Goal: Complete application form: Complete application form

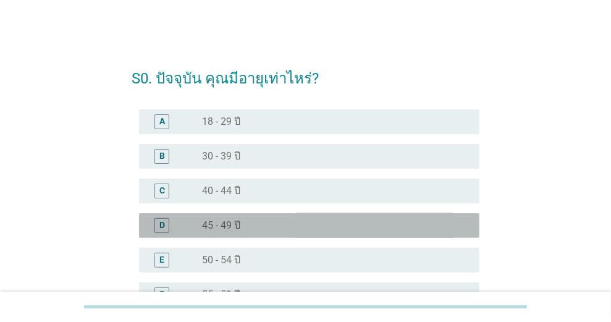
click at [191, 225] on div "D" at bounding box center [176, 225] width 54 height 15
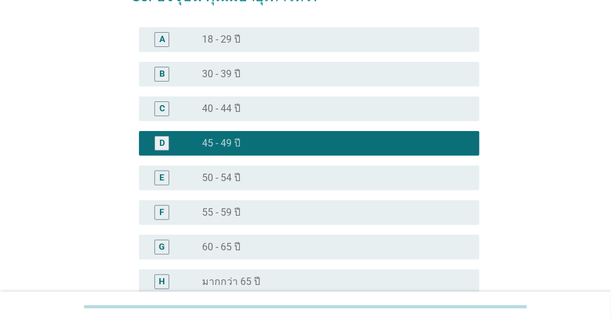
scroll to position [206, 0]
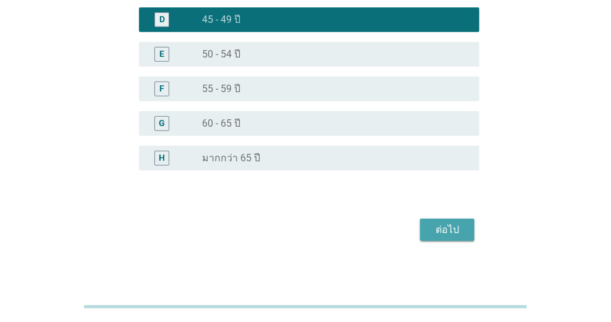
click at [442, 227] on div "ต่อไป" at bounding box center [447, 229] width 35 height 15
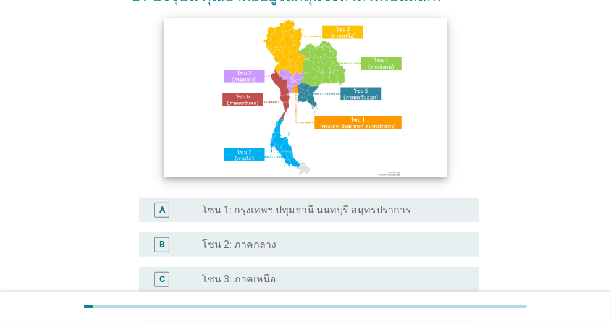
scroll to position [164, 0]
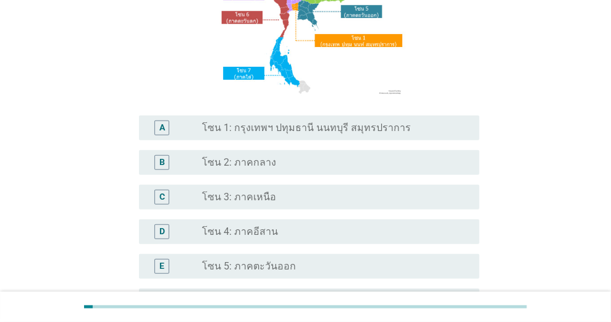
click at [323, 197] on div "radio_button_unchecked โซน 3: ภาคเหนือ" at bounding box center [330, 197] width 257 height 12
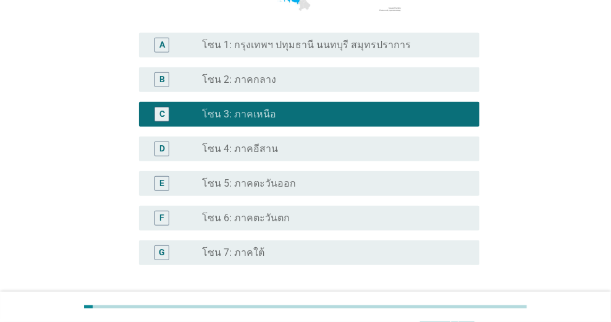
scroll to position [288, 0]
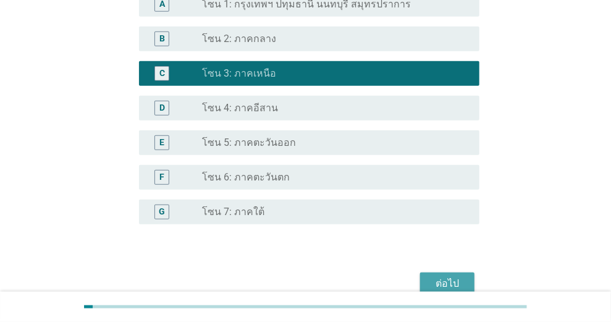
click at [443, 277] on div "ต่อไป" at bounding box center [447, 283] width 35 height 15
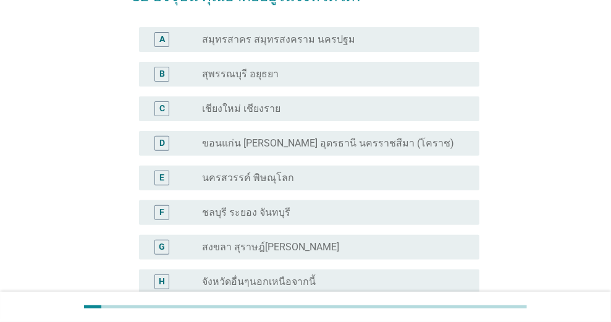
scroll to position [123, 0]
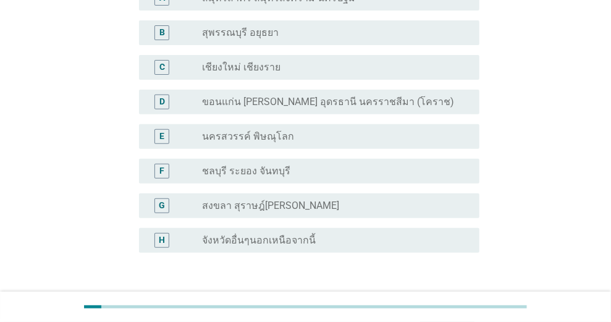
click at [312, 238] on div "radio_button_unchecked จังหวัดอื่นๆนอกเหนือจากนี้" at bounding box center [330, 240] width 257 height 12
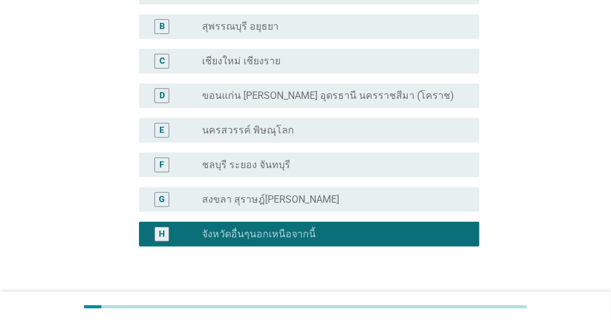
scroll to position [212, 0]
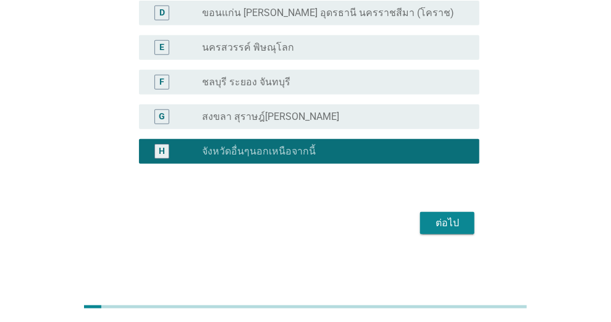
click at [449, 219] on div "ต่อไป" at bounding box center [447, 222] width 35 height 15
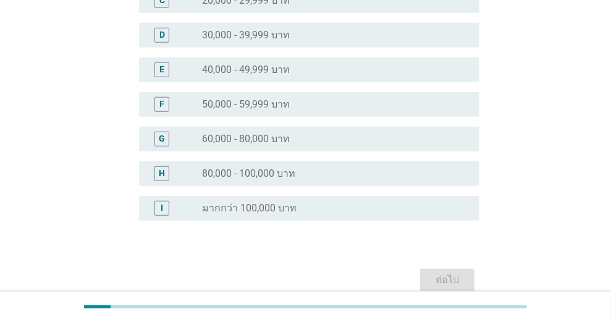
scroll to position [0, 0]
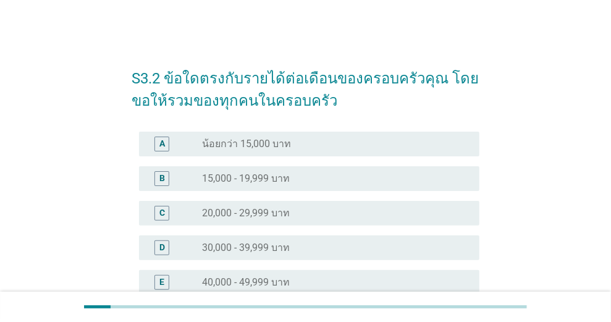
click at [303, 277] on div "radio_button_unchecked 40,000 - 49,999 บาท" at bounding box center [330, 282] width 257 height 12
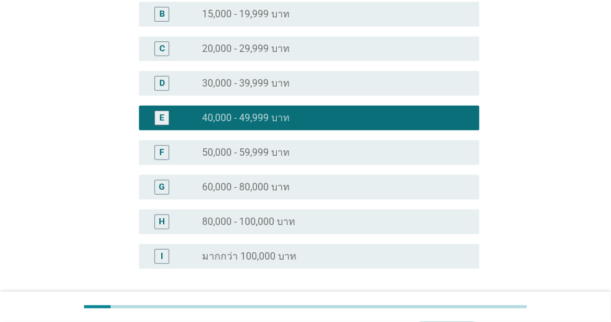
scroll to position [269, 0]
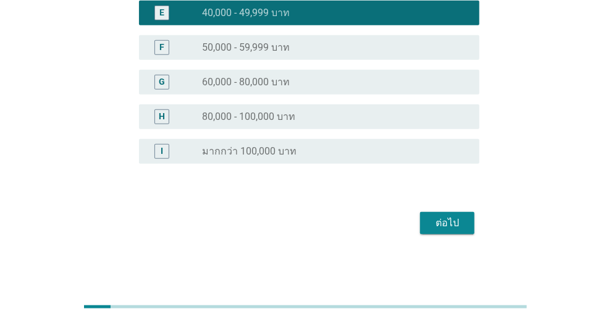
click at [453, 223] on div "ต่อไป" at bounding box center [447, 222] width 35 height 15
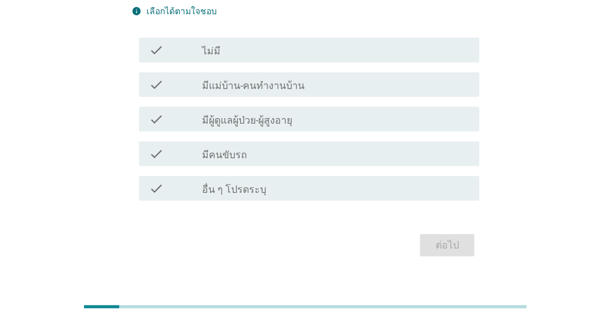
scroll to position [93, 0]
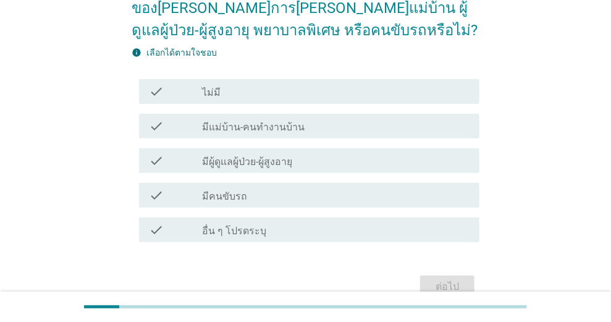
click at [227, 84] on div "check_box_outline_blank ไม่มี" at bounding box center [335, 91] width 267 height 15
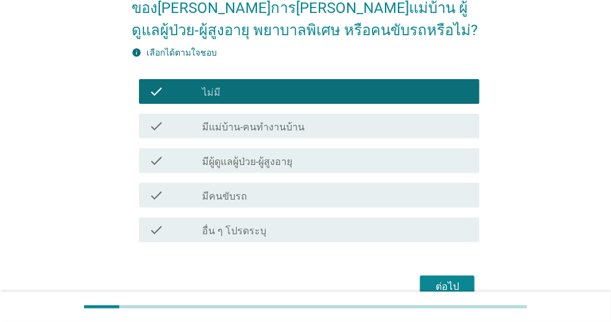
click at [458, 279] on div "ต่อไป" at bounding box center [447, 286] width 35 height 15
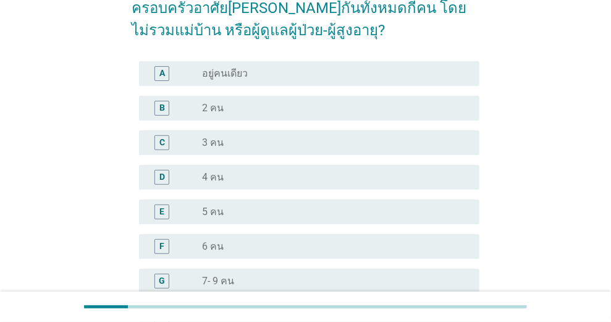
scroll to position [0, 0]
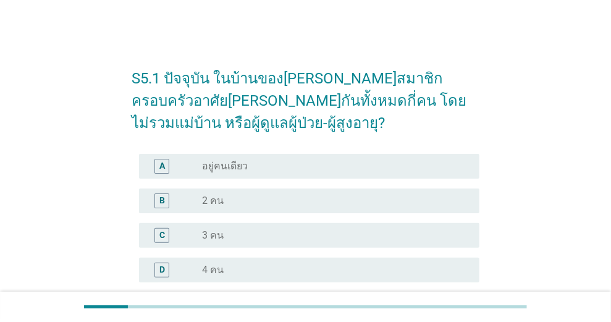
click at [331, 230] on div "radio_button_unchecked 3 คน" at bounding box center [330, 235] width 257 height 12
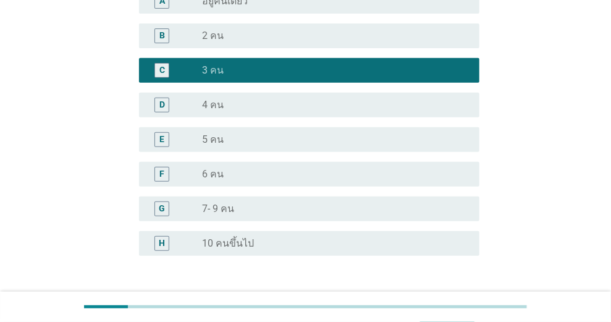
scroll to position [206, 0]
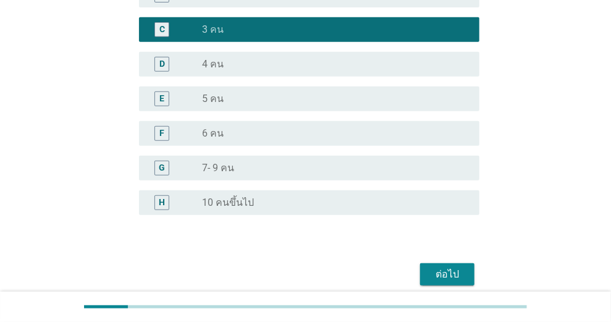
click at [449, 273] on div "ต่อไป" at bounding box center [447, 274] width 35 height 15
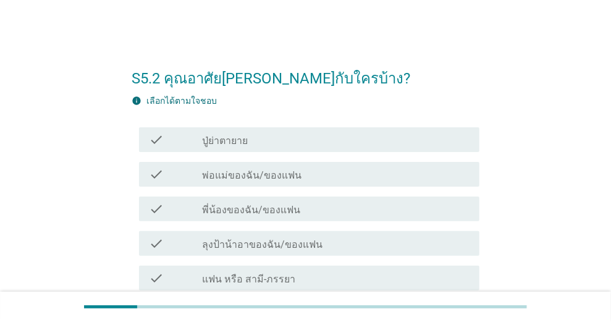
scroll to position [41, 0]
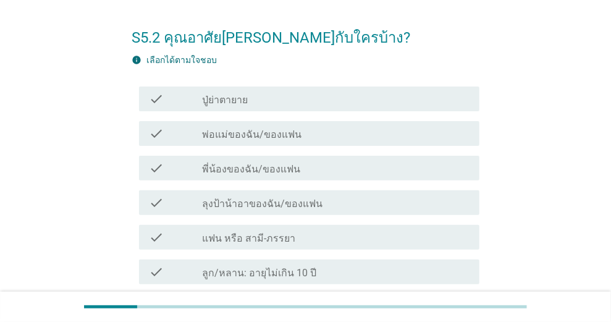
click at [299, 232] on div "check_box_outline_blank แฟน หรือ สามี-ภรรยา" at bounding box center [335, 237] width 267 height 15
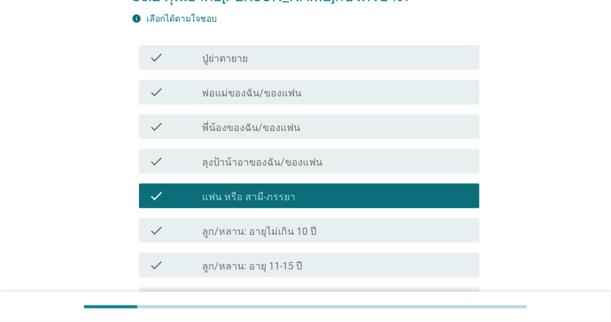
scroll to position [123, 0]
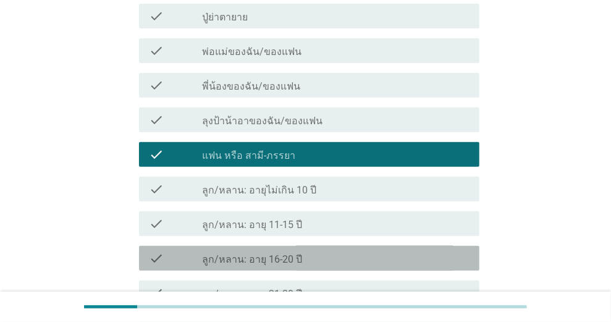
click at [377, 256] on div "check_box_outline_blank ลูก/หลาน: อายุ 16-20 ปี" at bounding box center [335, 258] width 267 height 15
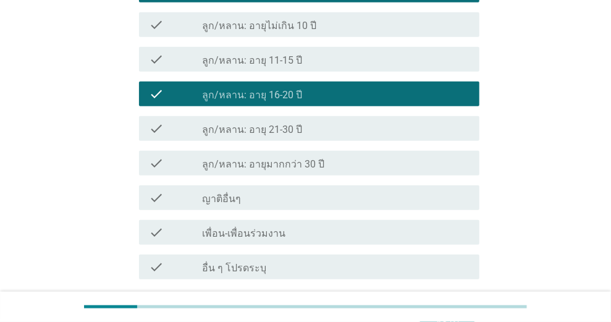
scroll to position [388, 0]
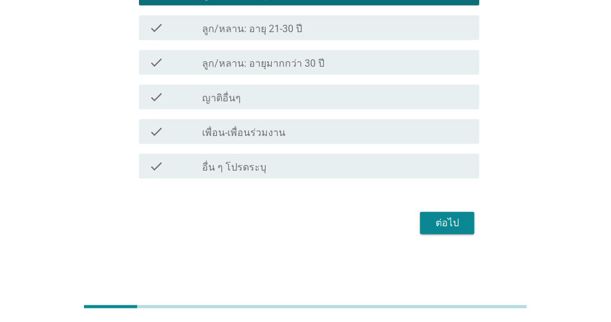
click at [461, 221] on div "ต่อไป" at bounding box center [447, 222] width 35 height 15
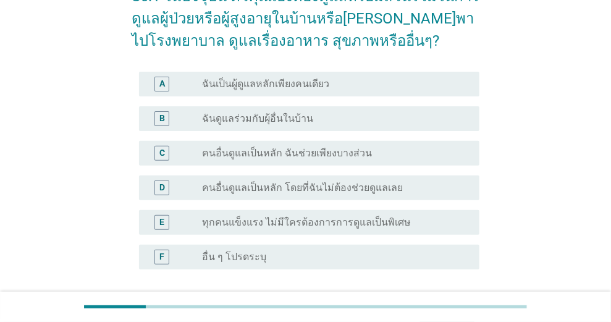
scroll to position [123, 0]
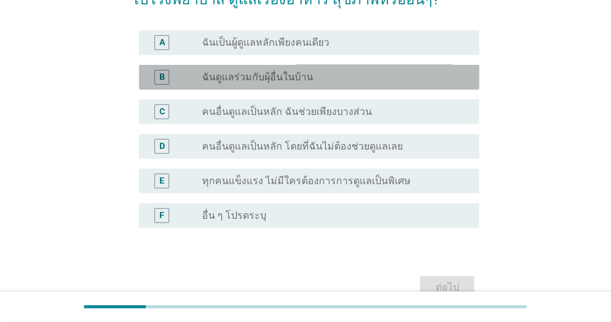
click at [298, 71] on label "ฉันดูแลร่วมกับผุ้อื่นในบ้าน" at bounding box center [257, 77] width 111 height 12
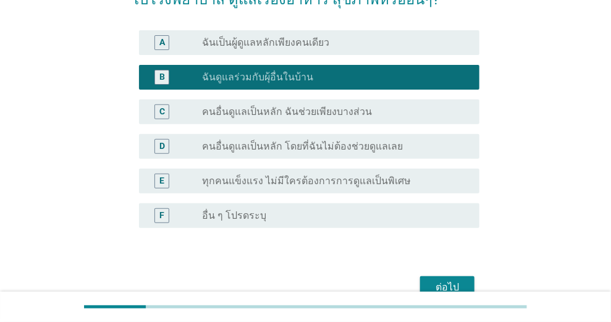
scroll to position [164, 0]
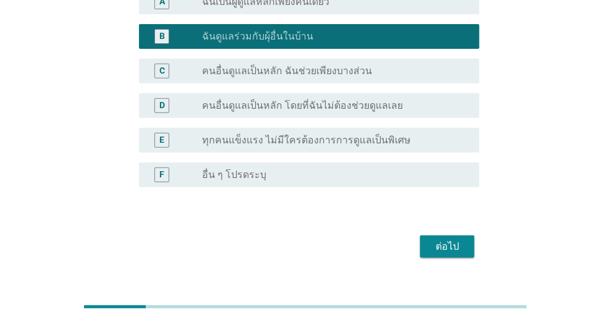
click at [441, 241] on div "ต่อไป" at bounding box center [447, 246] width 35 height 15
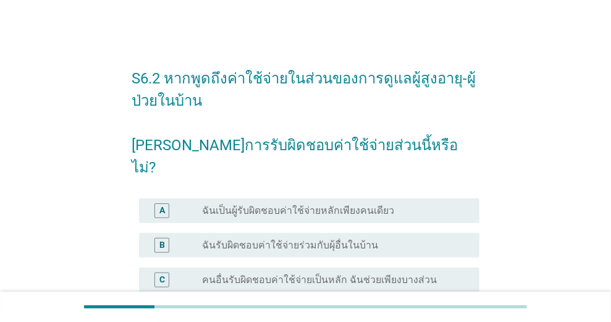
scroll to position [41, 0]
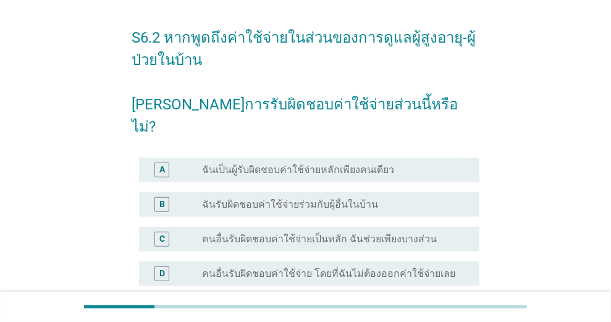
click at [375, 198] on div "radio_button_unchecked ฉันรับผิดชอบค่าใช้จ่ายร่วมกับผุ้อื่นในบ้าน" at bounding box center [330, 204] width 257 height 12
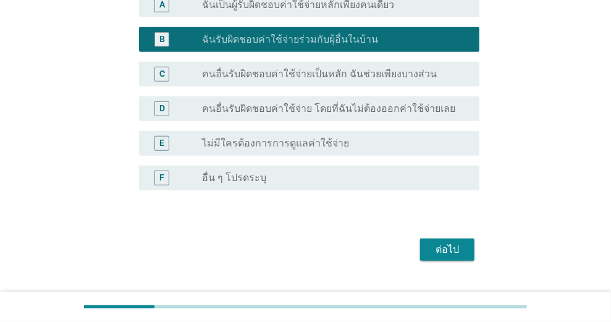
scroll to position [210, 0]
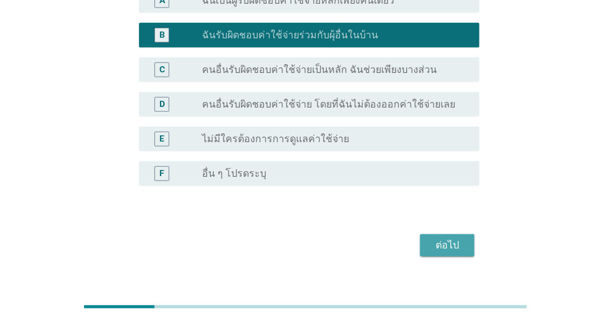
click at [460, 238] on div "ต่อไป" at bounding box center [447, 245] width 35 height 15
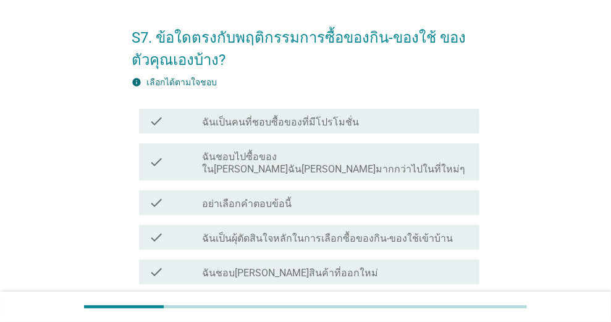
scroll to position [82, 0]
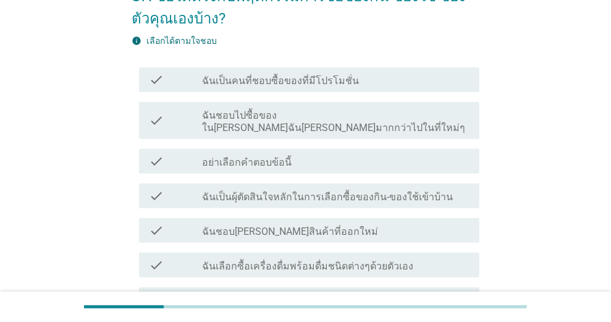
click at [341, 79] on label "ฉันเป็นคนที่ชอบซื้อของที่มีโปรโมชั่น" at bounding box center [280, 81] width 157 height 12
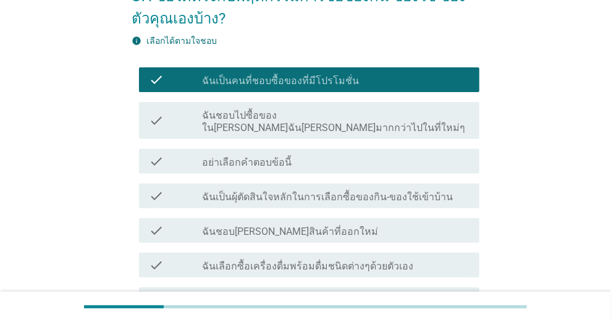
click at [340, 111] on label "ฉันชอบไปซื้อของใน[PERSON_NAME]ฉัน[PERSON_NAME]มากกว่าไปในที่ใหม่ๆ" at bounding box center [335, 121] width 267 height 25
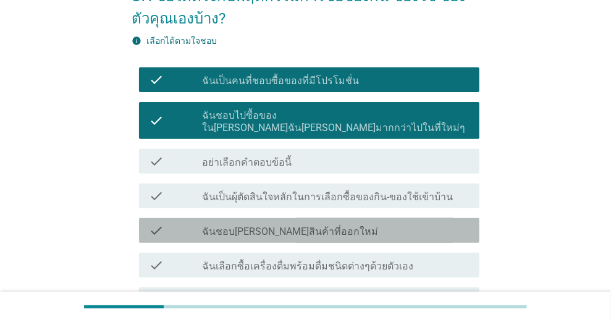
click at [311, 225] on label "ฉันชอบ[PERSON_NAME]สินค้าที่ออกใหม่" at bounding box center [290, 231] width 176 height 12
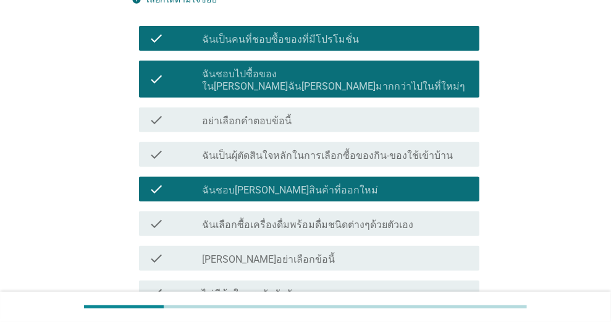
scroll to position [164, 0]
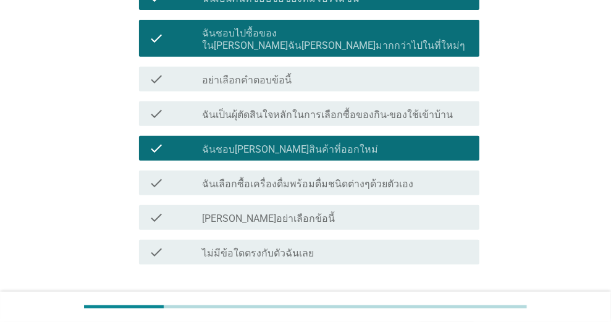
click at [365, 178] on label "ฉันเลือกซื้อเครื่องดื่มพร้อมดื่มชนิดต่างๆด้วยตัวเอง" at bounding box center [307, 184] width 211 height 12
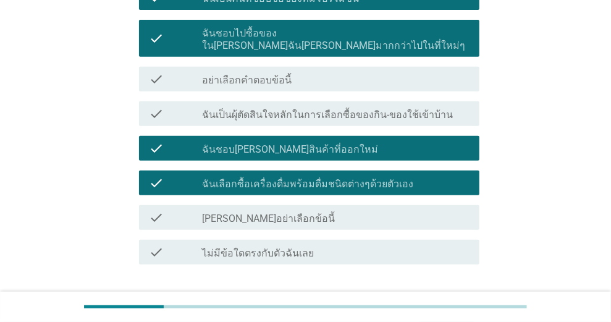
click at [447, 298] on button "ต่อไป" at bounding box center [447, 309] width 54 height 22
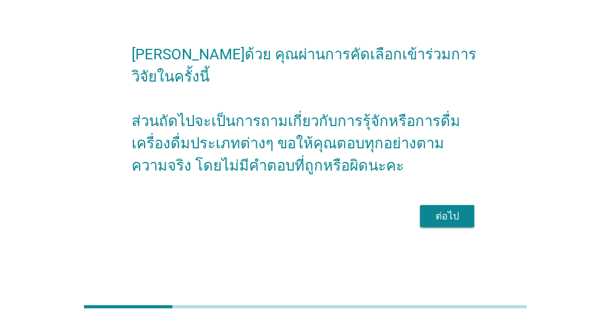
scroll to position [0, 0]
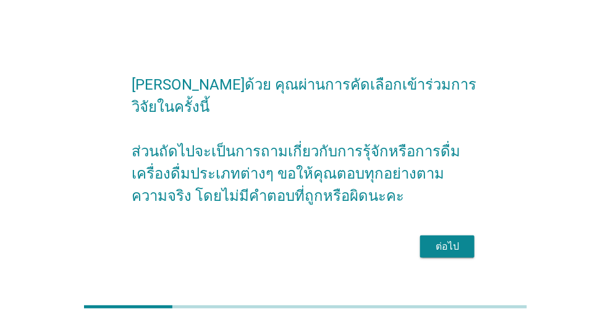
click at [450, 239] on div "ต่อไป" at bounding box center [447, 246] width 35 height 15
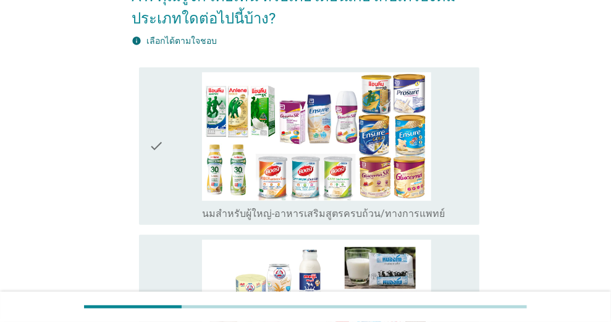
scroll to position [123, 0]
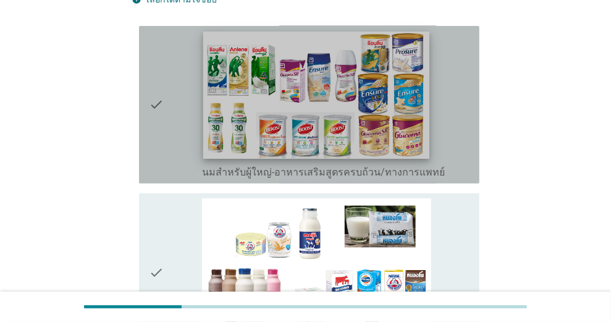
click at [250, 117] on img at bounding box center [316, 94] width 227 height 127
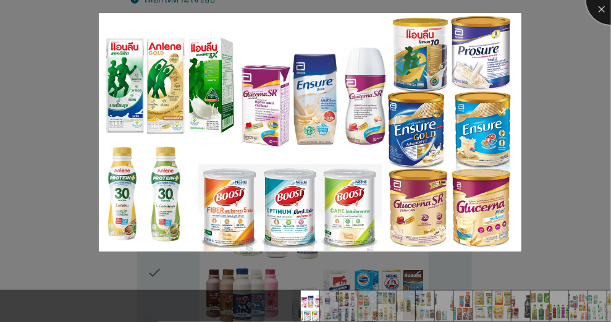
click at [600, 11] on div at bounding box center [610, -1] width 49 height 49
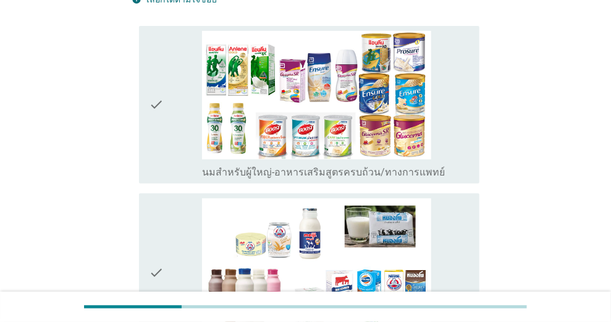
click at [156, 102] on icon "check" at bounding box center [156, 105] width 15 height 148
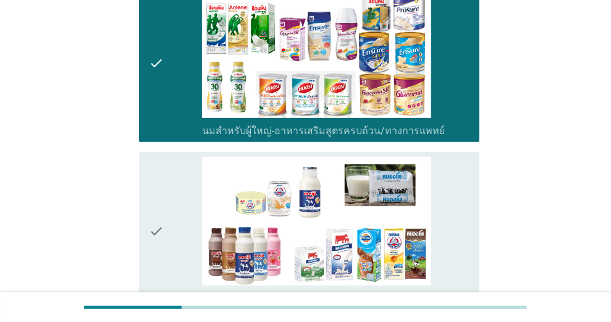
scroll to position [206, 0]
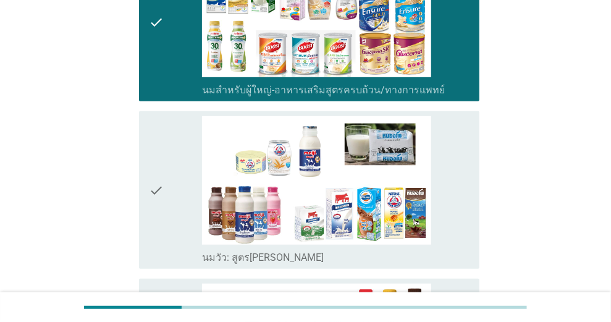
click at [151, 188] on icon "check" at bounding box center [156, 190] width 15 height 148
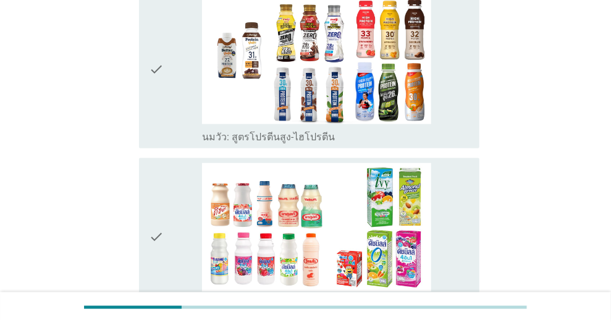
scroll to position [535, 0]
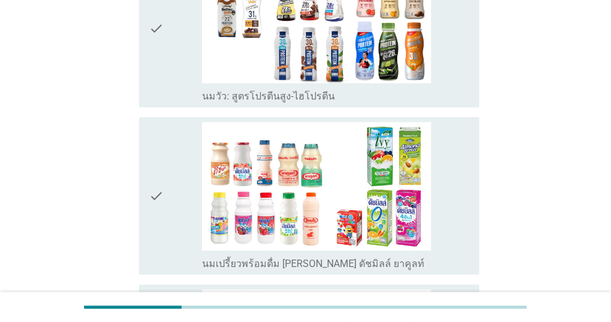
click at [154, 194] on icon "check" at bounding box center [156, 196] width 15 height 148
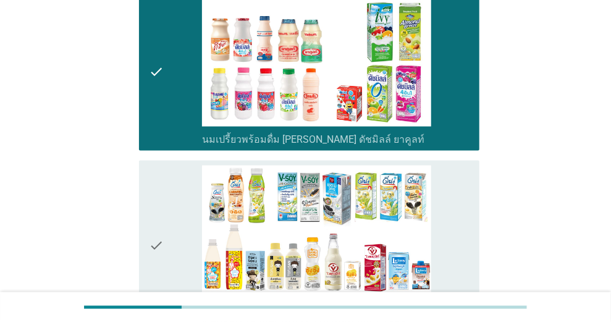
scroll to position [699, 0]
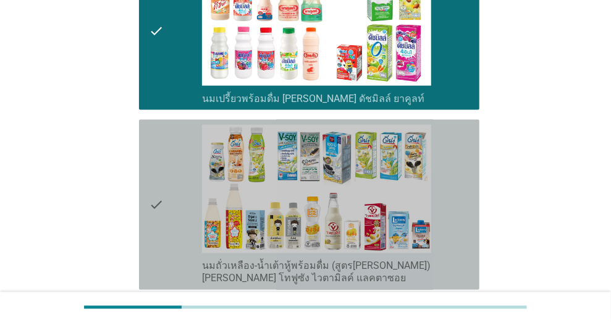
click at [153, 201] on icon "check" at bounding box center [156, 205] width 15 height 160
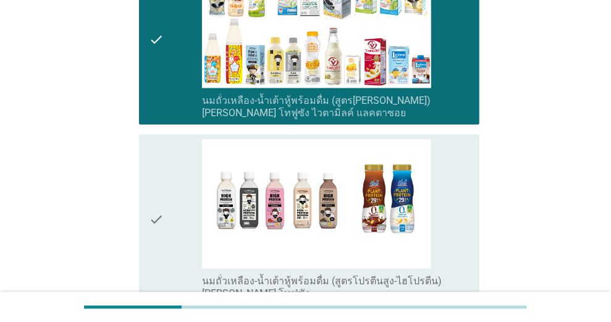
scroll to position [906, 0]
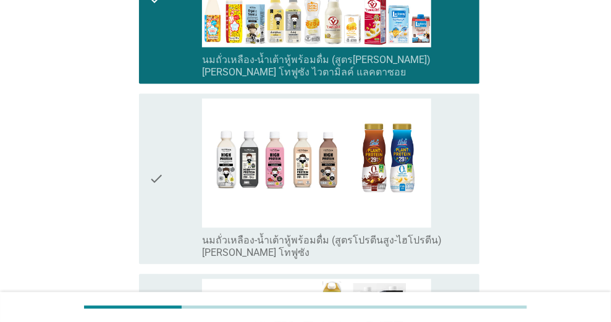
click at [156, 183] on icon "check" at bounding box center [156, 178] width 15 height 160
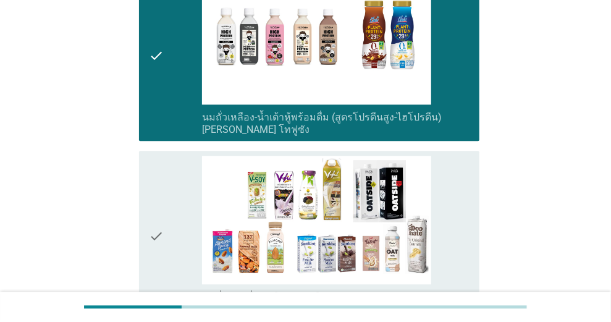
scroll to position [1070, 0]
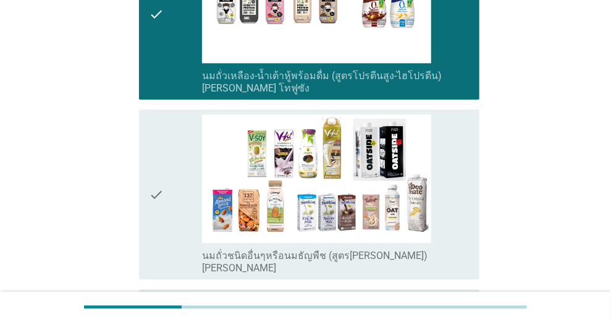
click at [153, 196] on icon "check" at bounding box center [156, 194] width 15 height 160
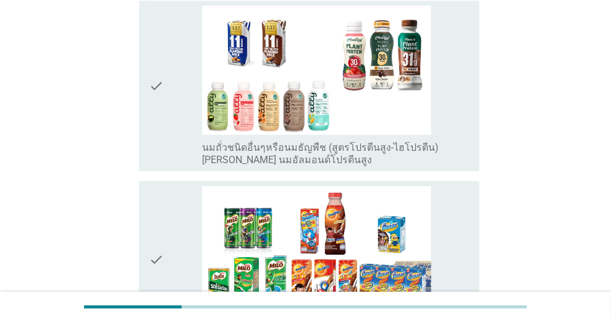
scroll to position [1400, 0]
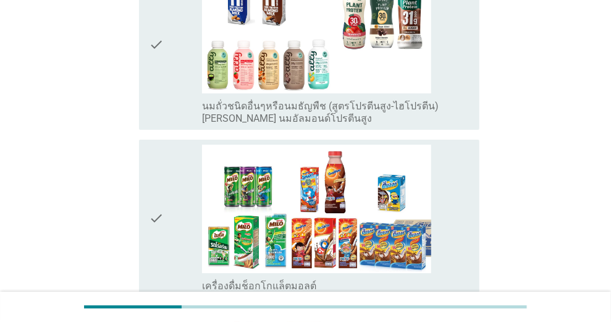
click at [150, 219] on icon "check" at bounding box center [156, 218] width 15 height 148
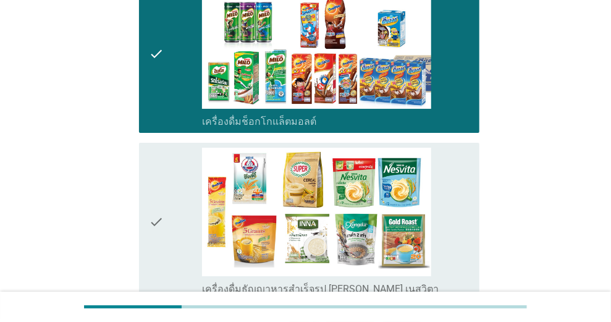
scroll to position [1605, 0]
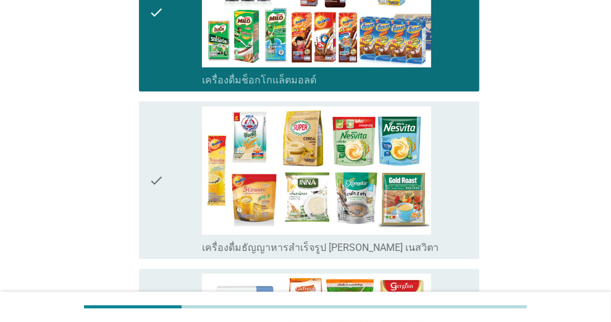
click at [157, 178] on icon "check" at bounding box center [156, 180] width 15 height 148
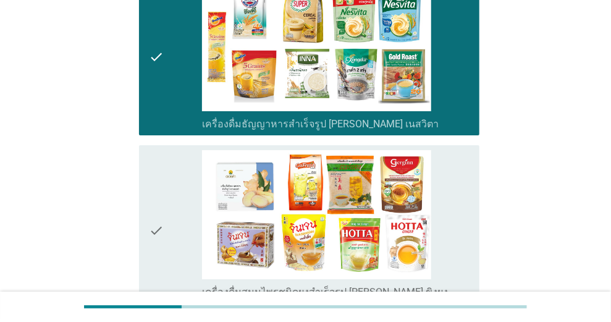
scroll to position [1769, 0]
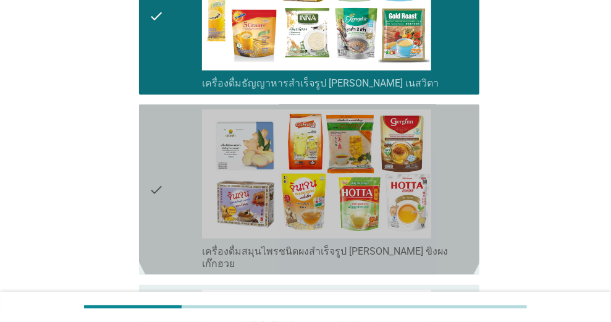
click at [156, 177] on icon "check" at bounding box center [156, 189] width 15 height 160
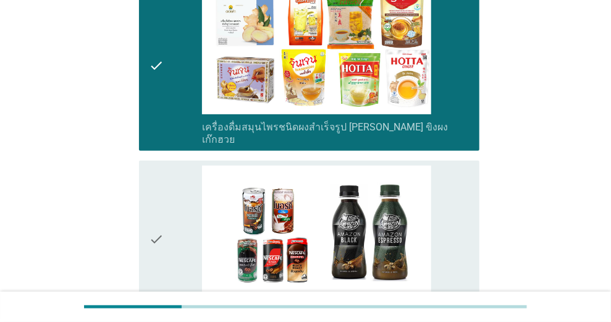
scroll to position [1934, 0]
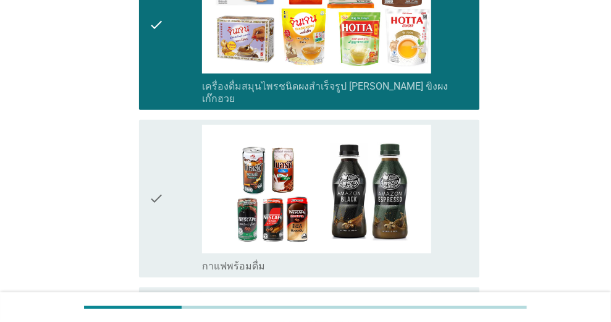
click at [154, 186] on icon "check" at bounding box center [156, 199] width 15 height 148
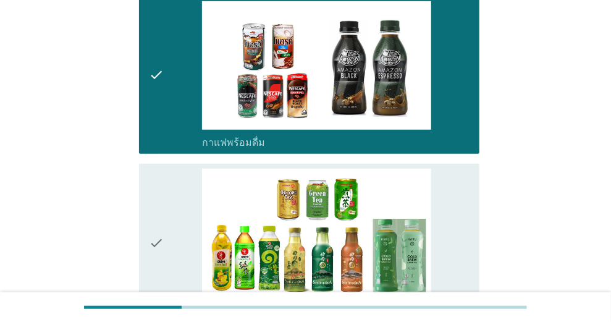
scroll to position [2099, 0]
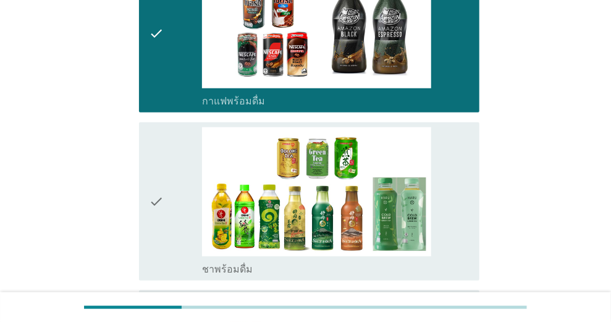
click at [156, 182] on icon "check" at bounding box center [156, 201] width 15 height 148
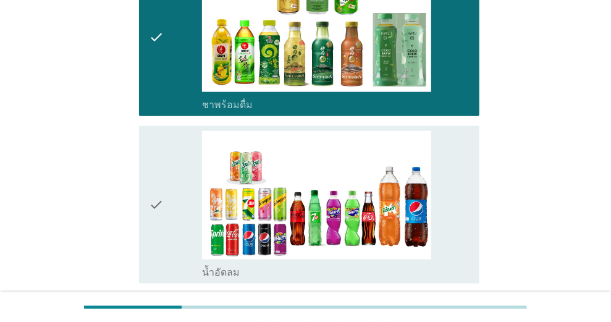
scroll to position [2305, 0]
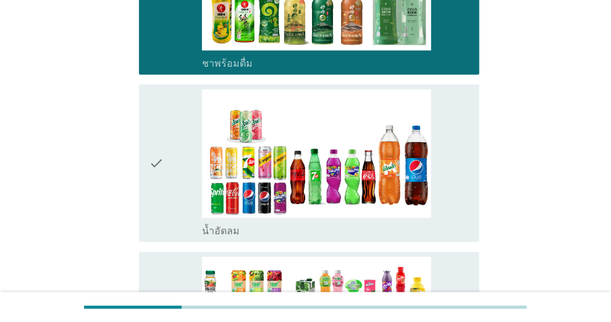
click at [159, 149] on icon "check" at bounding box center [156, 164] width 15 height 148
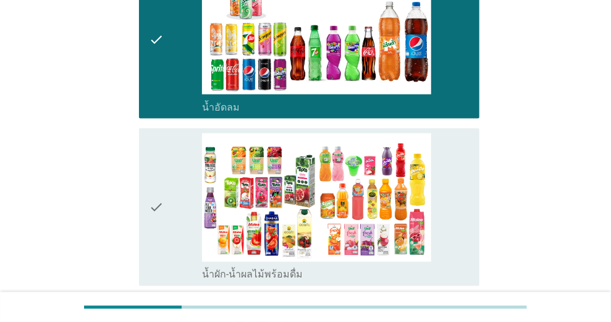
scroll to position [2470, 0]
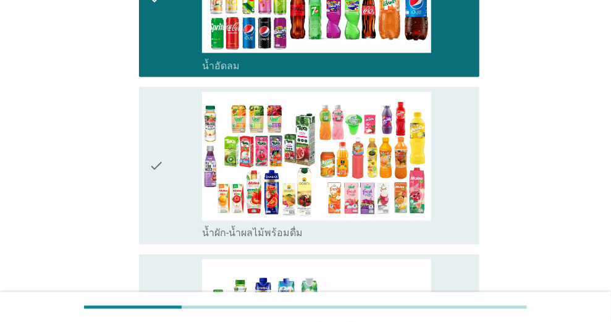
click at [156, 149] on icon "check" at bounding box center [156, 166] width 15 height 148
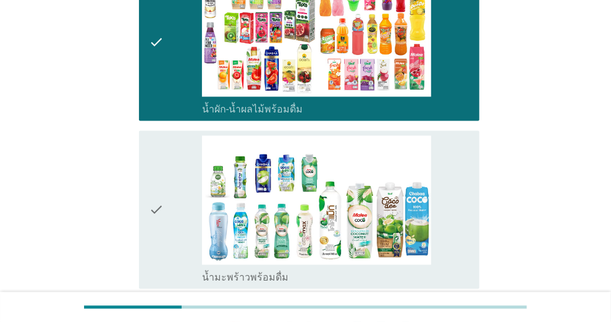
scroll to position [2634, 0]
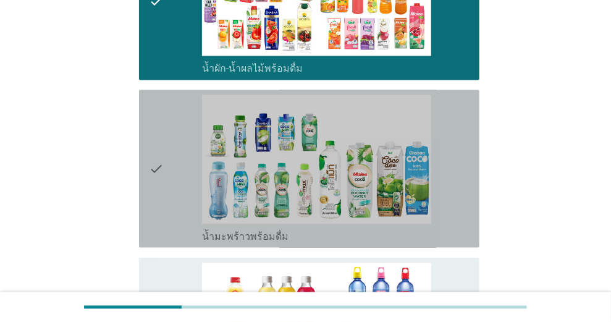
click at [161, 152] on icon "check" at bounding box center [156, 168] width 15 height 148
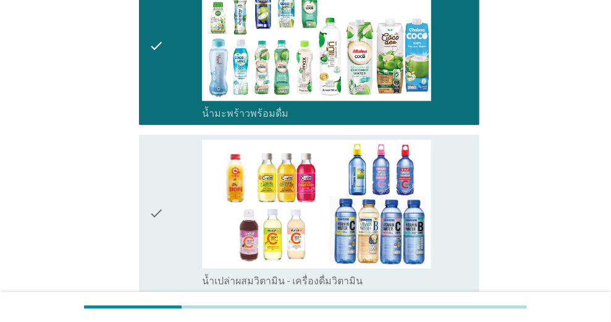
scroll to position [2799, 0]
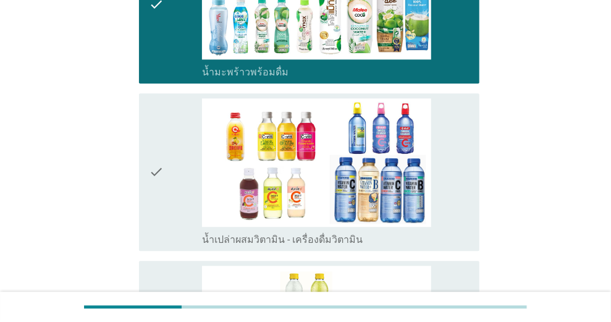
click at [154, 161] on icon "check" at bounding box center [156, 172] width 15 height 148
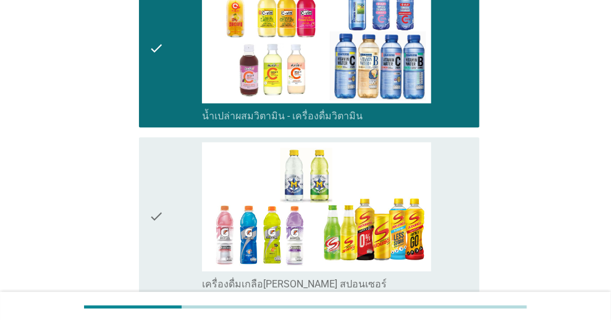
scroll to position [2963, 0]
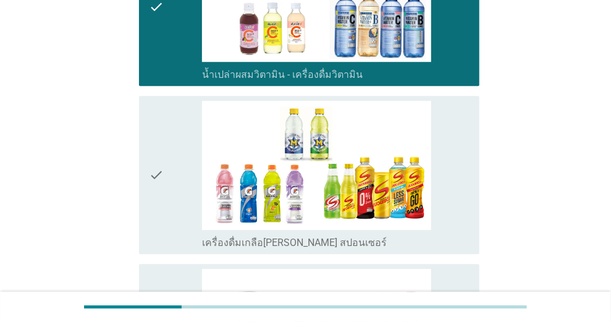
click at [154, 162] on icon "check" at bounding box center [156, 175] width 15 height 148
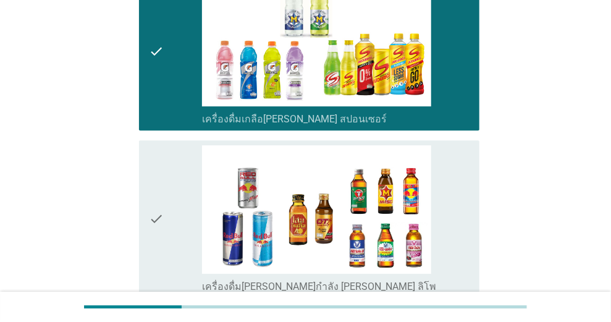
scroll to position [3128, 0]
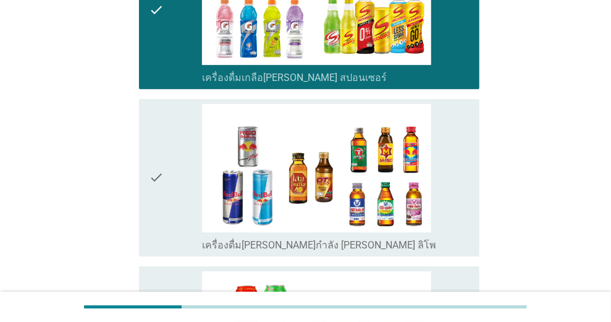
click at [157, 162] on icon "check" at bounding box center [156, 178] width 15 height 148
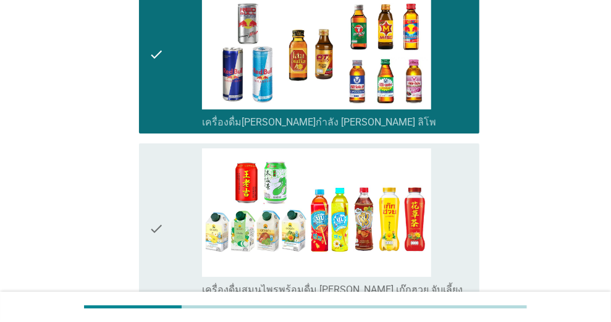
scroll to position [3292, 0]
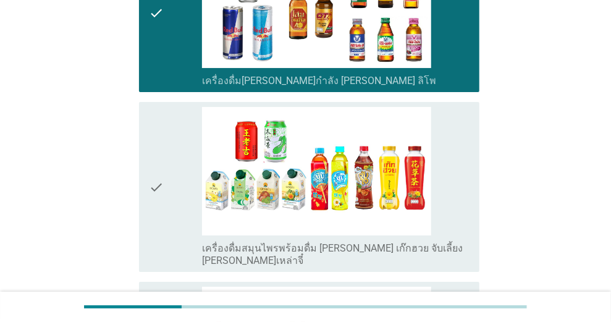
click at [159, 167] on icon "check" at bounding box center [156, 187] width 15 height 160
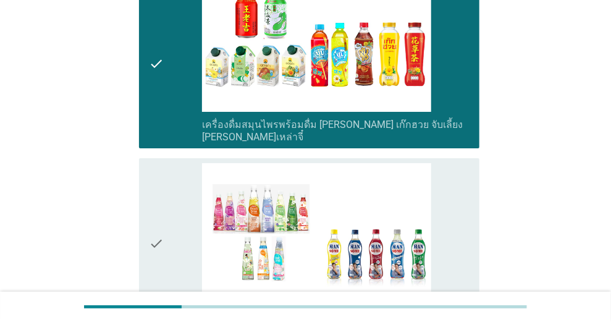
scroll to position [3457, 0]
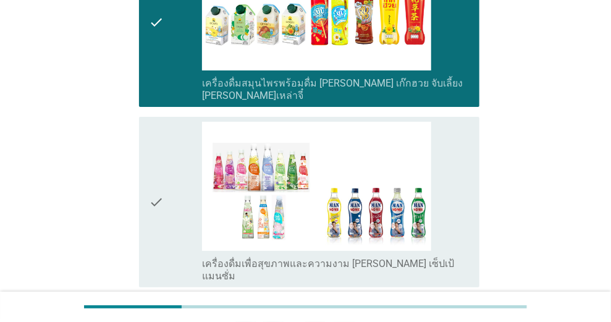
click at [155, 166] on icon "check" at bounding box center [156, 202] width 15 height 160
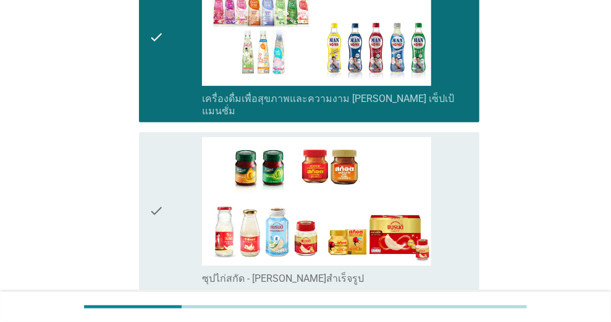
scroll to position [3663, 0]
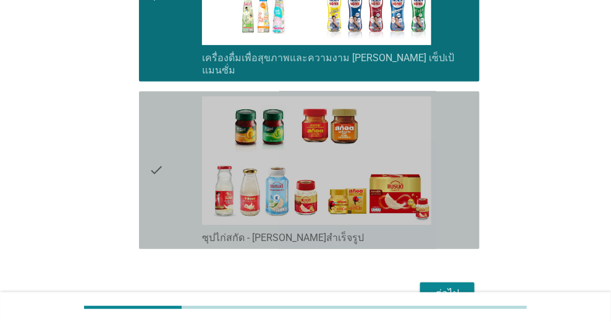
click at [157, 133] on icon "check" at bounding box center [156, 170] width 15 height 148
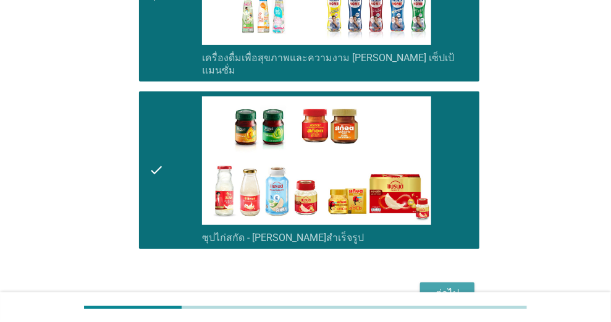
click at [455, 286] on div "ต่อไป" at bounding box center [447, 293] width 35 height 15
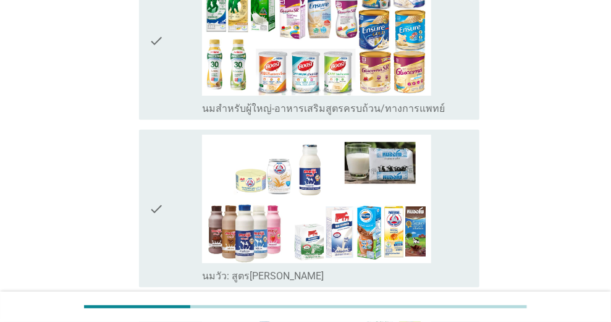
scroll to position [206, 0]
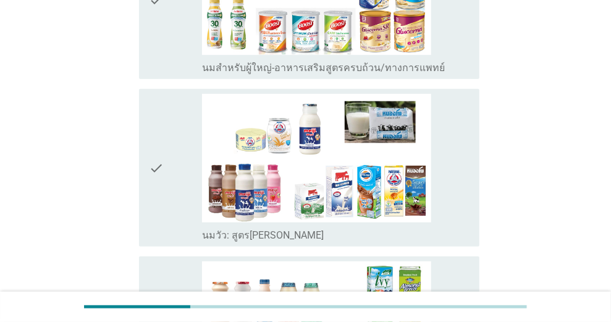
click at [154, 163] on icon "check" at bounding box center [156, 168] width 15 height 148
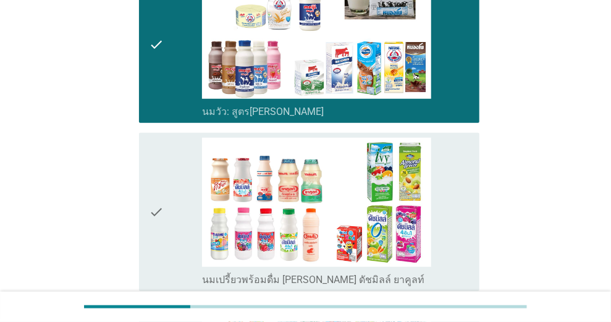
scroll to position [370, 0]
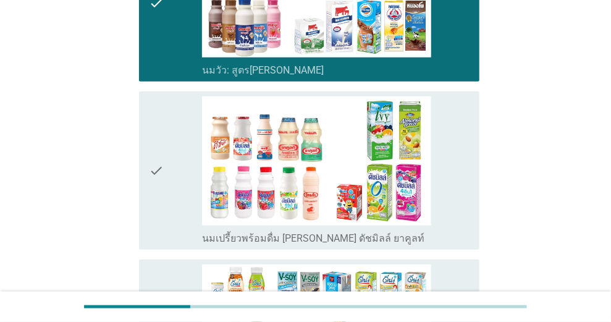
click at [161, 169] on icon "check" at bounding box center [156, 170] width 15 height 148
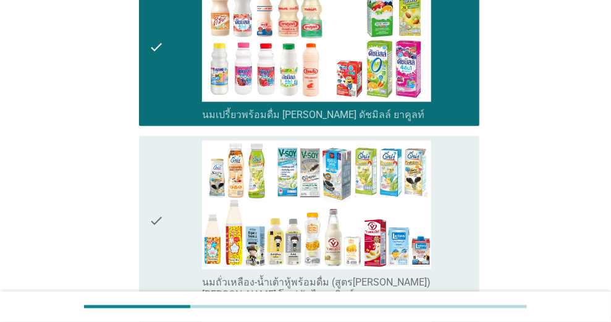
scroll to position [535, 0]
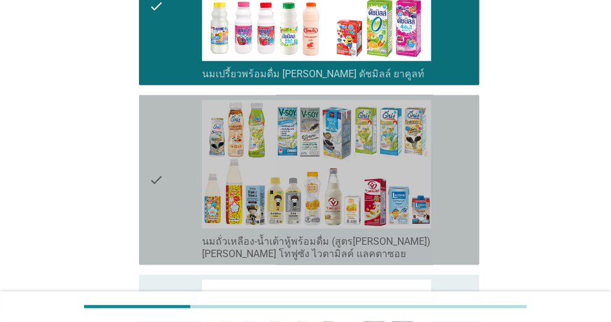
click at [156, 176] on icon "check" at bounding box center [156, 180] width 15 height 160
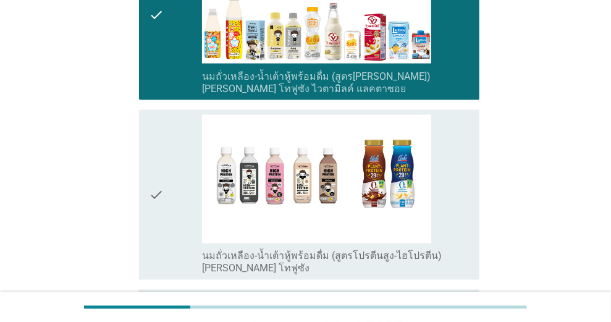
scroll to position [741, 0]
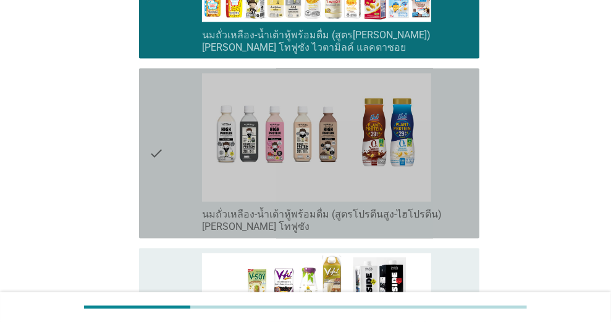
click at [149, 157] on icon "check" at bounding box center [156, 153] width 15 height 160
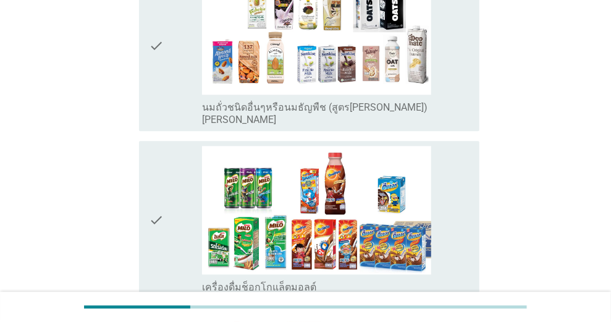
scroll to position [1070, 0]
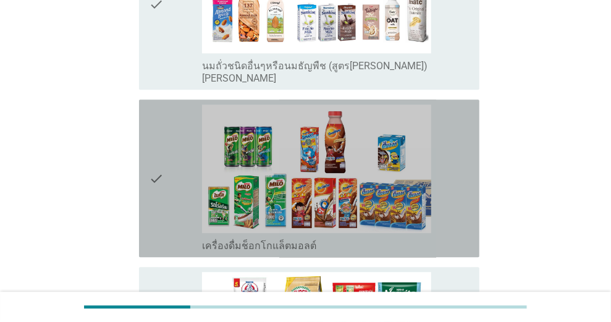
click at [154, 186] on icon "check" at bounding box center [156, 178] width 15 height 148
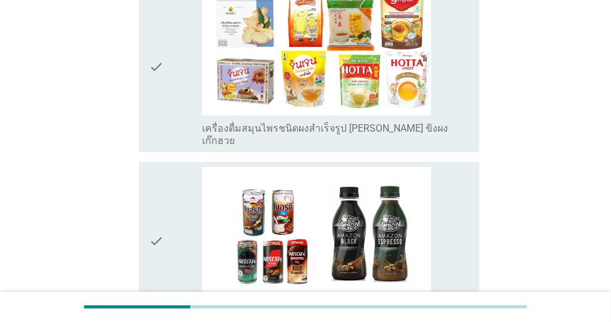
scroll to position [1564, 0]
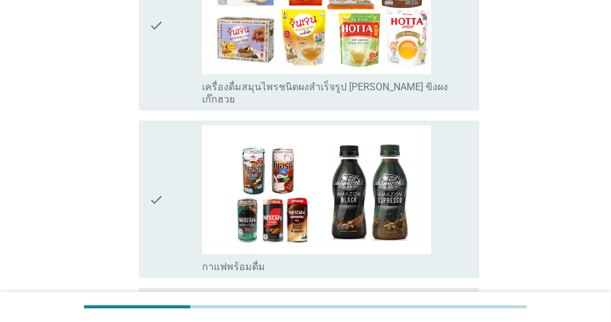
click at [161, 179] on icon "check" at bounding box center [156, 199] width 15 height 148
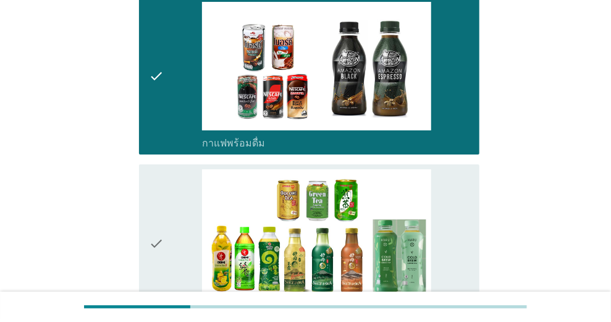
scroll to position [1729, 0]
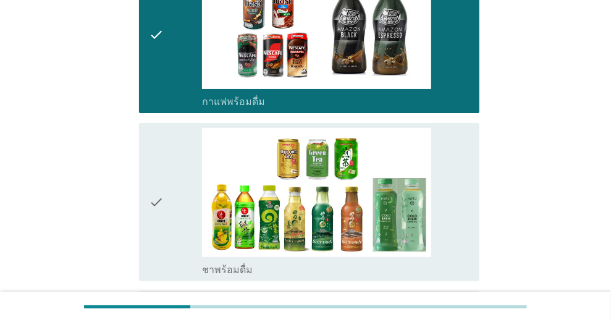
click at [157, 185] on icon "check" at bounding box center [156, 202] width 15 height 148
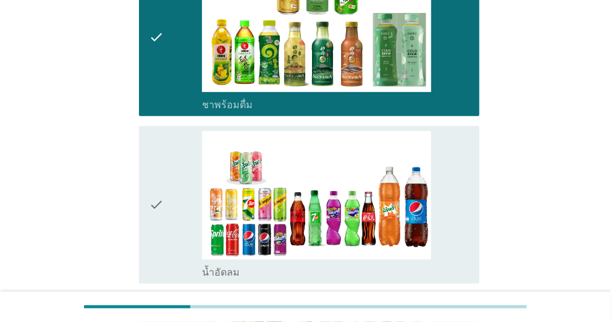
scroll to position [1934, 0]
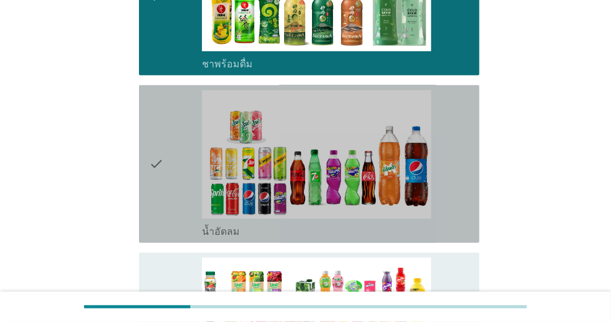
click at [157, 177] on icon "check" at bounding box center [156, 164] width 15 height 148
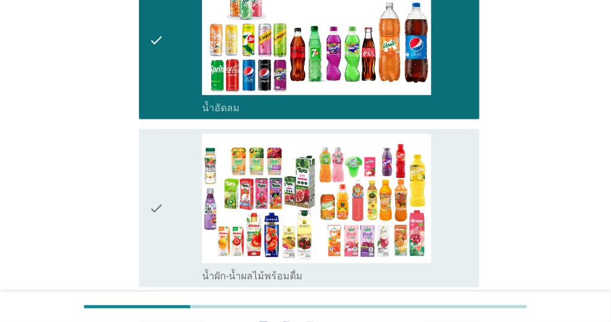
scroll to position [2099, 0]
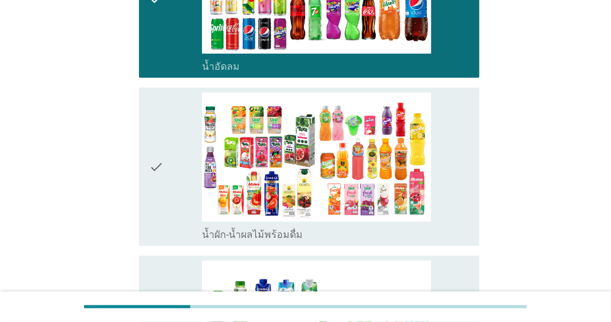
click at [163, 157] on icon "check" at bounding box center [156, 167] width 15 height 148
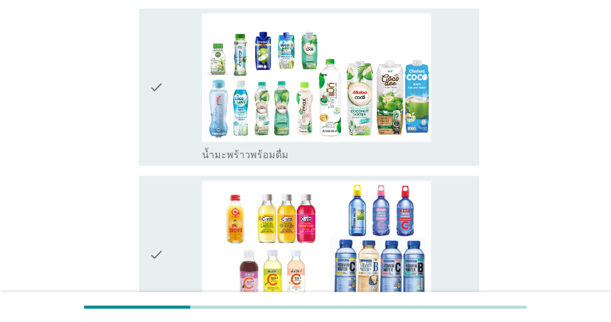
scroll to position [2387, 0]
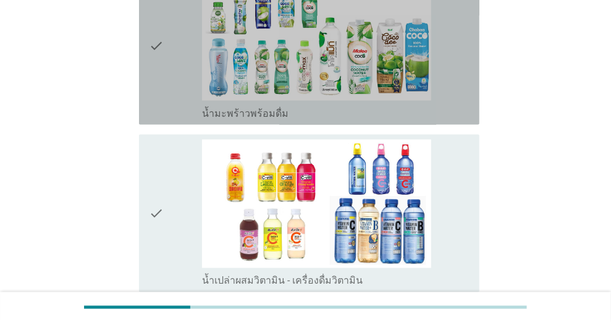
click at [153, 41] on icon "check" at bounding box center [156, 46] width 15 height 148
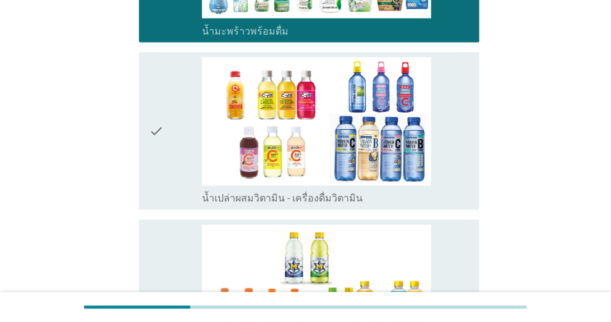
scroll to position [2510, 0]
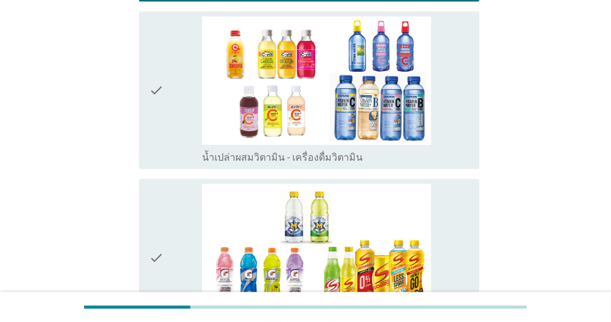
click at [166, 90] on div "check" at bounding box center [176, 91] width 54 height 148
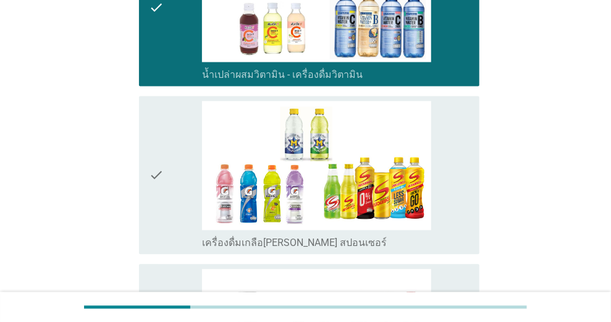
scroll to position [2634, 0]
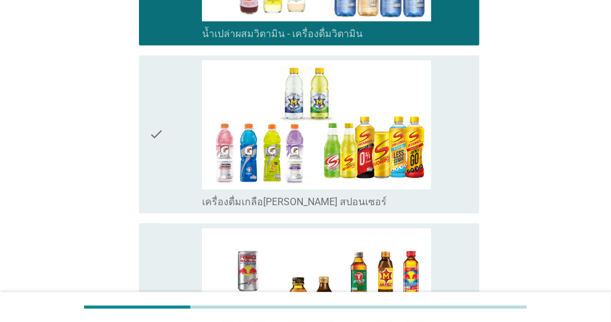
click at [158, 123] on icon "check" at bounding box center [156, 134] width 15 height 148
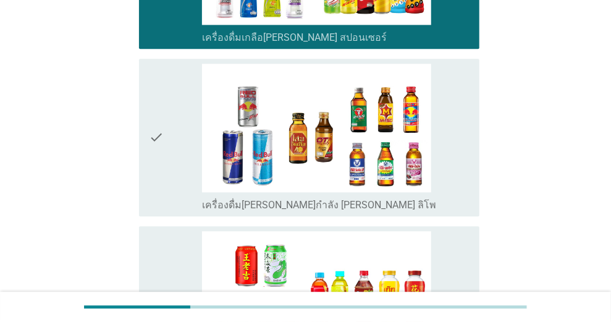
click at [164, 131] on div "check" at bounding box center [176, 138] width 54 height 148
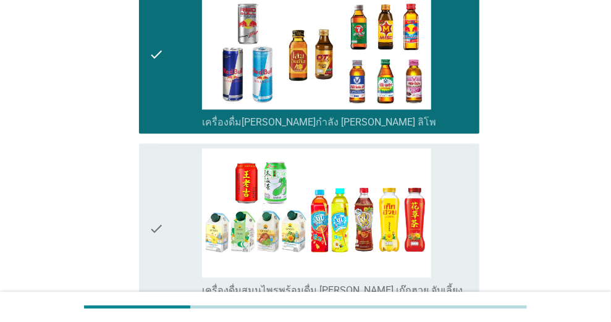
scroll to position [2922, 0]
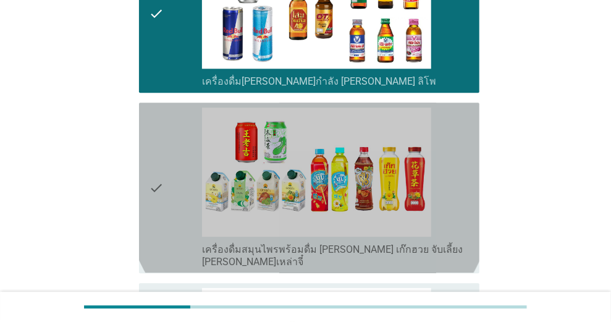
click at [157, 149] on icon "check" at bounding box center [156, 187] width 15 height 160
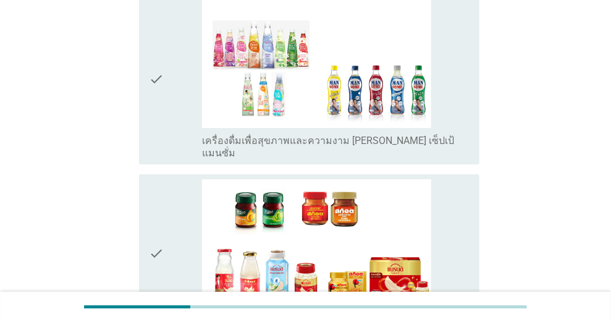
scroll to position [3251, 0]
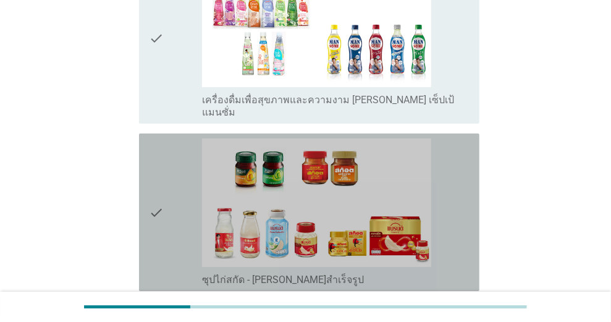
click at [161, 161] on icon "check" at bounding box center [156, 212] width 15 height 148
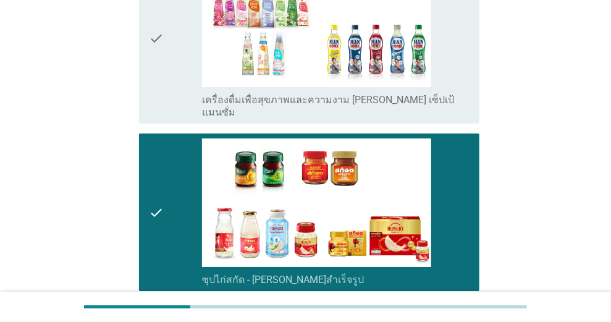
scroll to position [3326, 0]
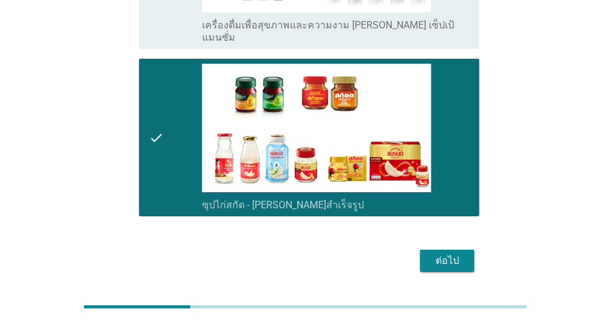
click at [445, 253] on div "ต่อไป" at bounding box center [447, 260] width 35 height 15
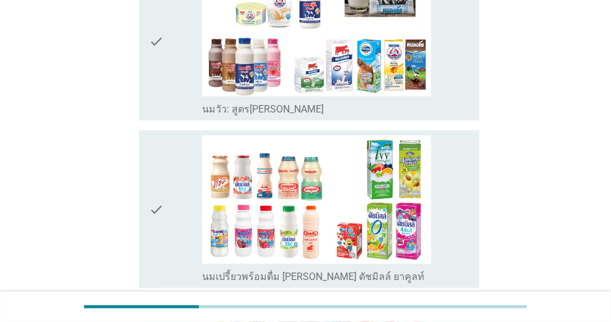
scroll to position [206, 0]
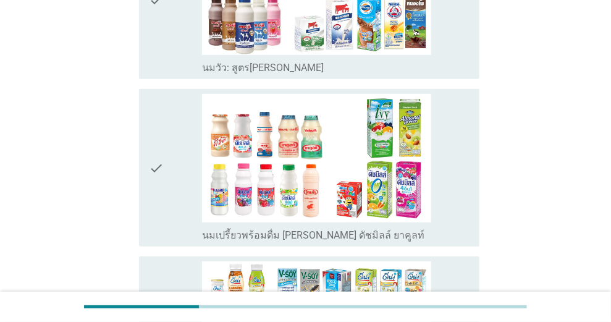
click at [153, 167] on icon "check" at bounding box center [156, 168] width 15 height 148
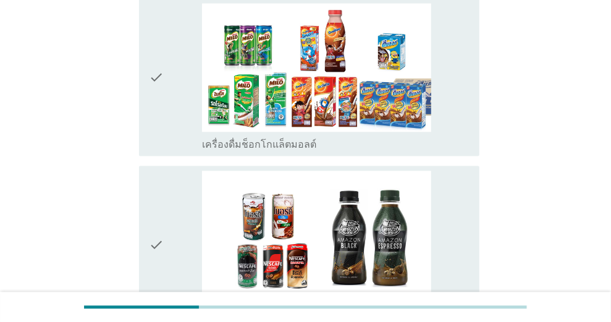
scroll to position [905, 0]
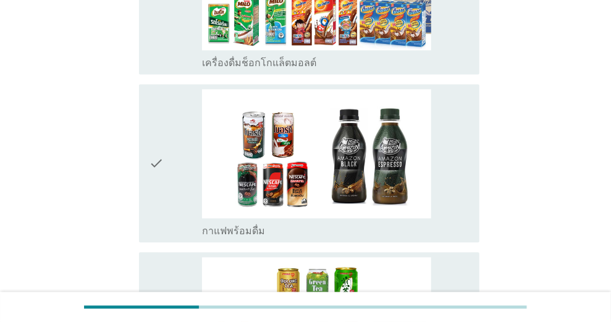
click at [171, 164] on div "check" at bounding box center [176, 163] width 54 height 148
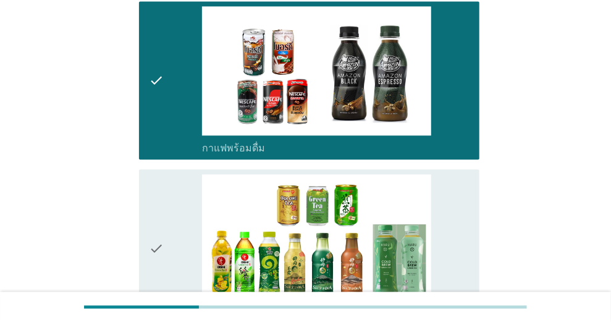
scroll to position [1070, 0]
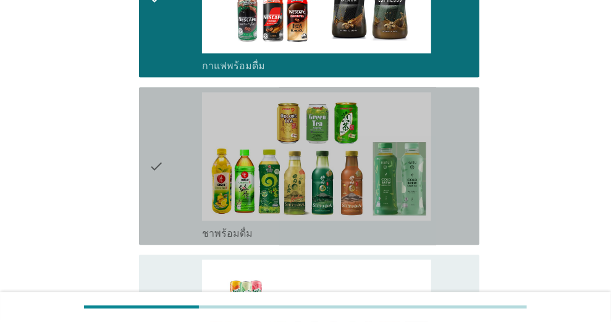
click at [165, 165] on div "check" at bounding box center [176, 166] width 54 height 148
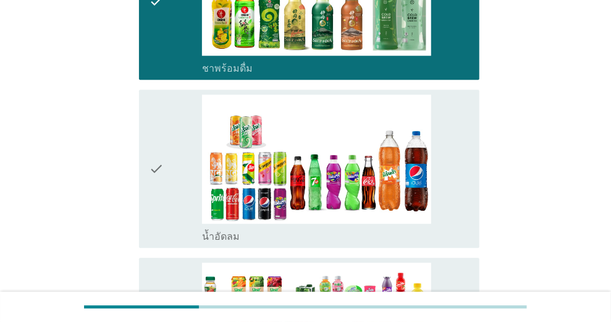
scroll to position [1276, 0]
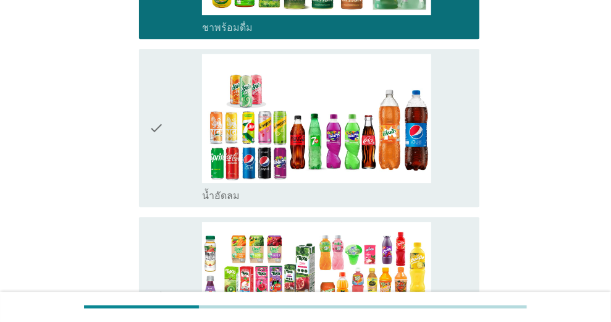
click at [168, 150] on div "check" at bounding box center [176, 128] width 54 height 148
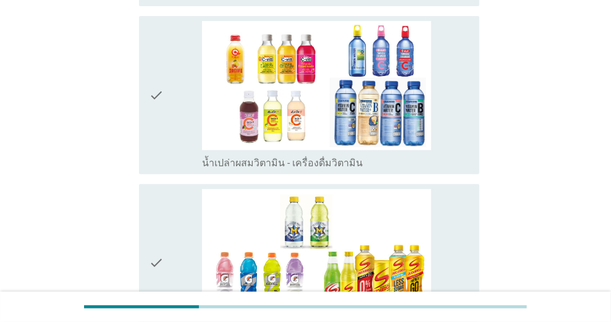
scroll to position [1893, 0]
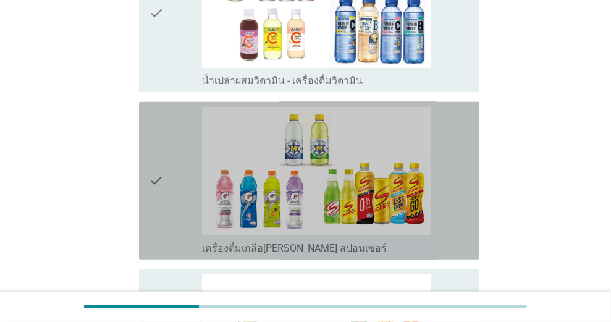
click at [162, 174] on icon "check" at bounding box center [156, 181] width 15 height 148
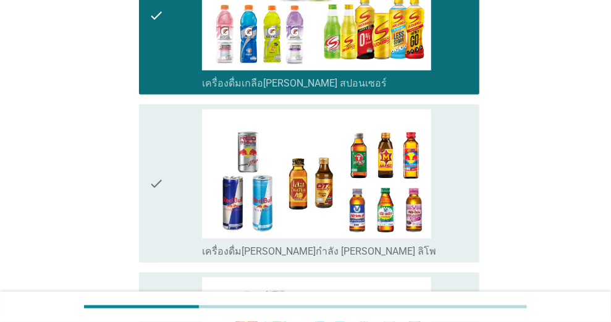
scroll to position [2099, 0]
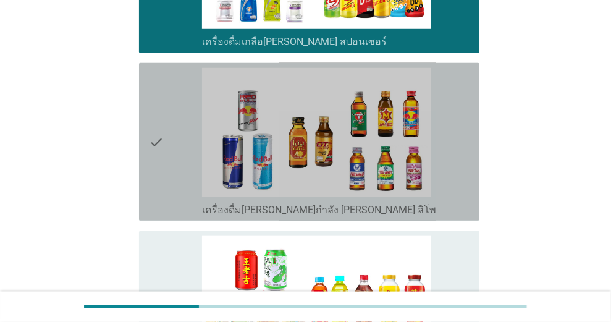
click at [157, 152] on icon "check" at bounding box center [156, 142] width 15 height 148
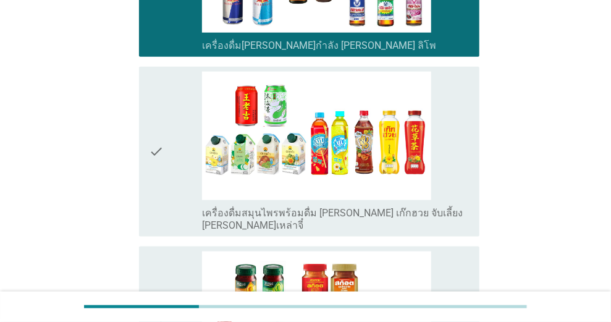
scroll to position [2305, 0]
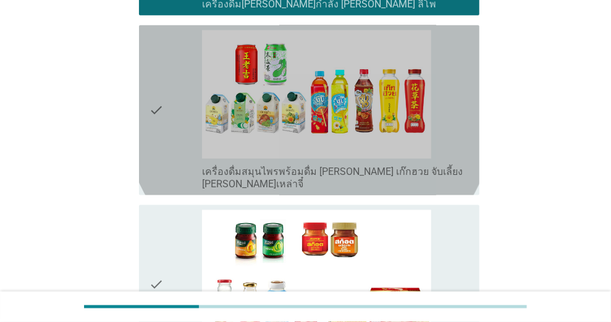
click at [156, 130] on icon "check" at bounding box center [156, 110] width 15 height 160
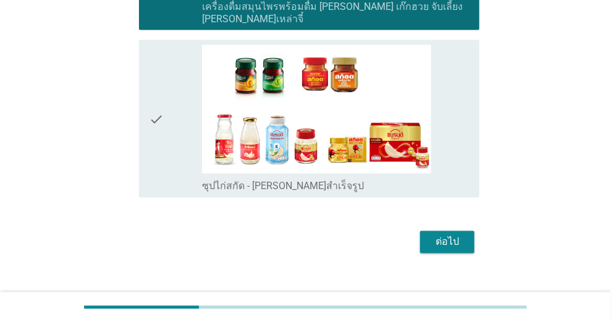
scroll to position [2476, 0]
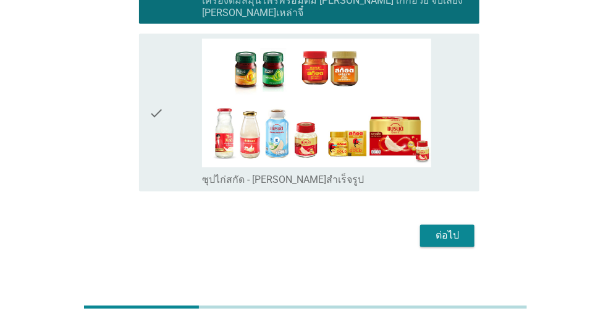
click at [455, 228] on div "ต่อไป" at bounding box center [447, 235] width 35 height 15
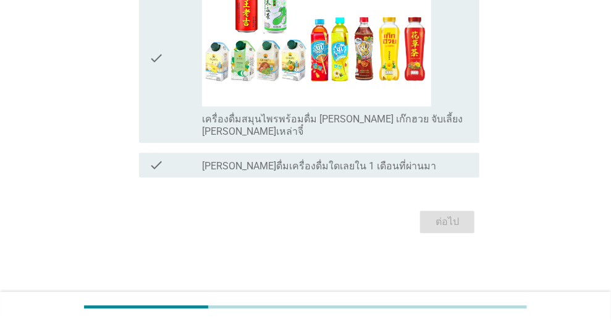
scroll to position [0, 0]
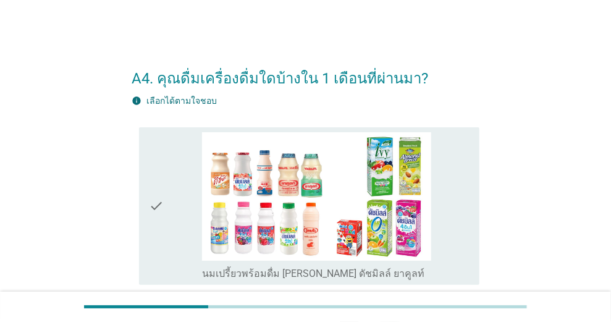
click at [154, 205] on icon "check" at bounding box center [156, 206] width 15 height 148
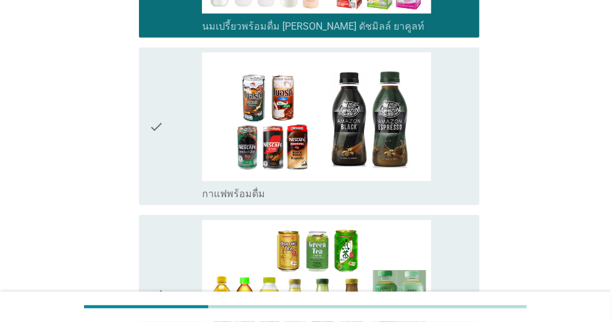
click at [156, 149] on icon "check" at bounding box center [156, 126] width 15 height 148
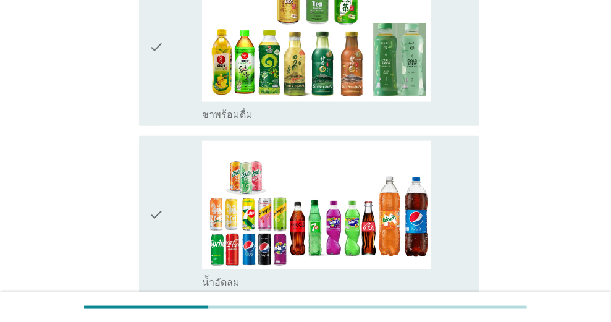
scroll to position [576, 0]
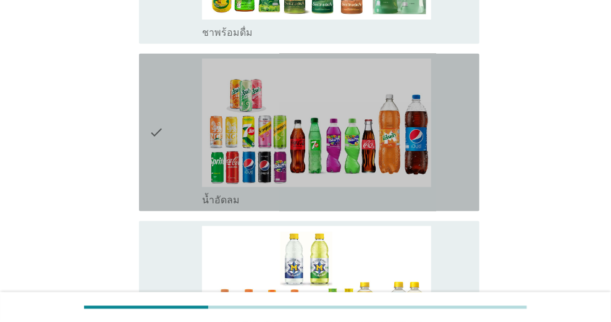
click at [159, 135] on icon "check" at bounding box center [156, 133] width 15 height 148
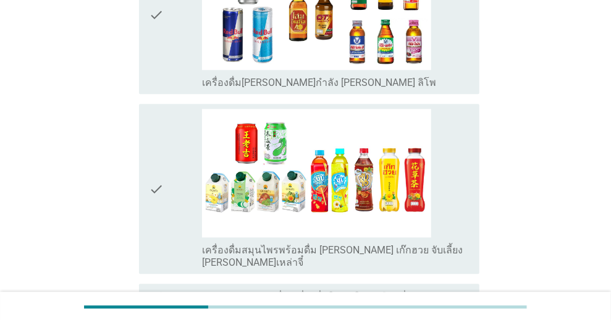
scroll to position [1111, 0]
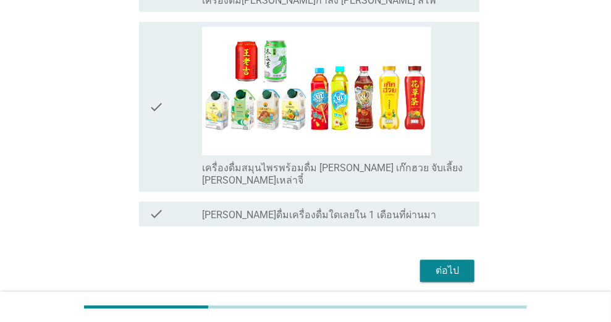
click at [455, 263] on div "ต่อไป" at bounding box center [447, 270] width 35 height 15
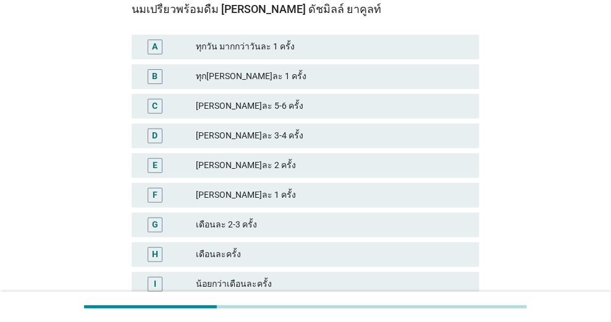
scroll to position [82, 0]
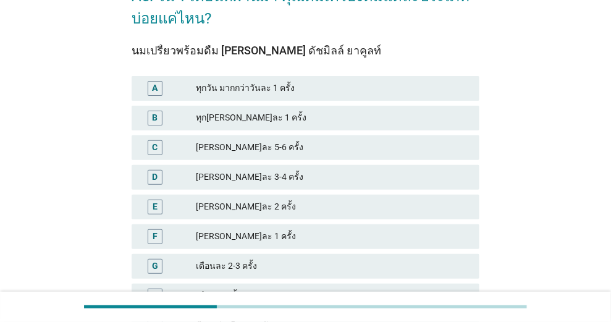
click at [149, 113] on div "B" at bounding box center [155, 118] width 15 height 15
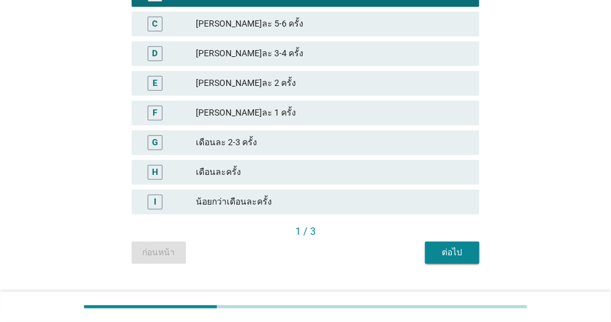
scroll to position [232, 0]
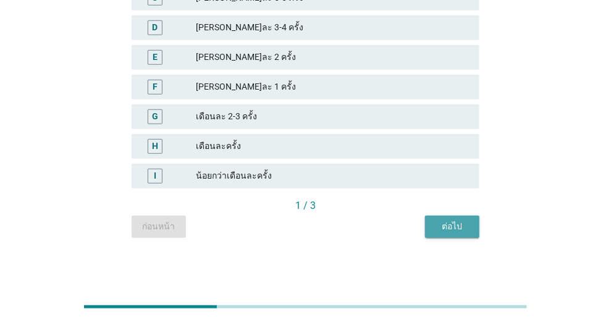
click at [448, 221] on div "ต่อไป" at bounding box center [452, 226] width 35 height 13
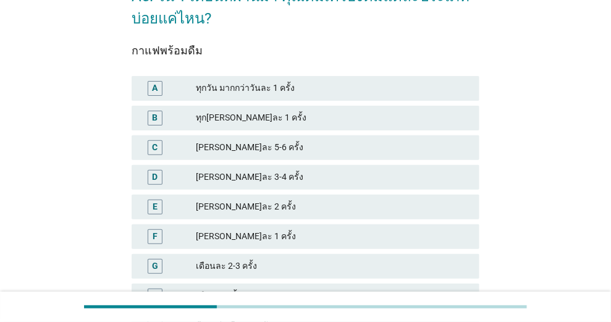
scroll to position [123, 0]
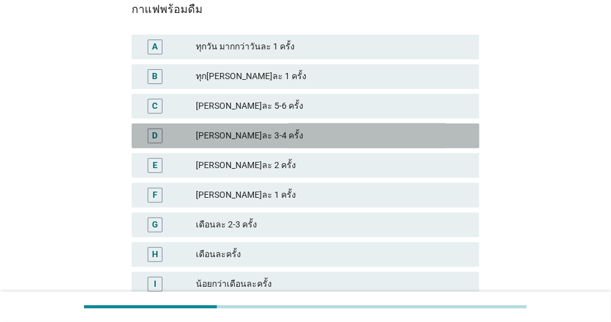
click at [156, 132] on div "D" at bounding box center [155, 135] width 6 height 13
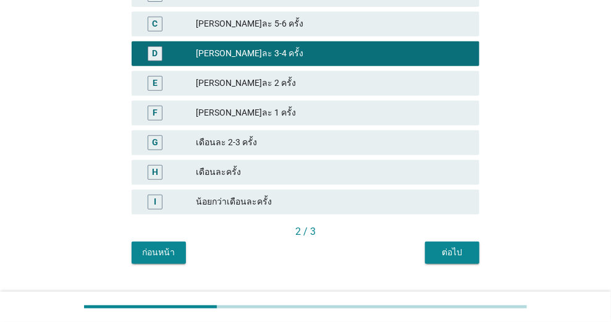
scroll to position [232, 0]
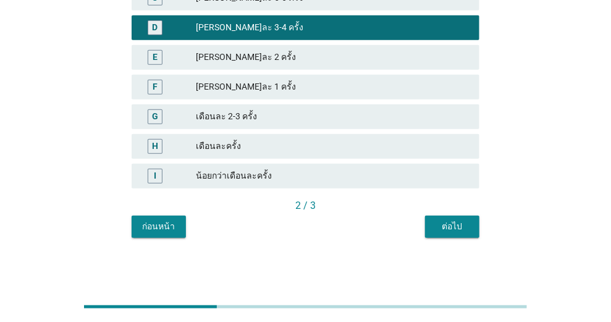
click at [443, 224] on div "ต่อไป" at bounding box center [452, 226] width 35 height 13
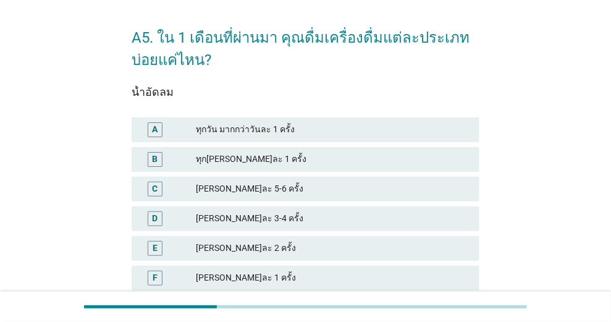
scroll to position [82, 0]
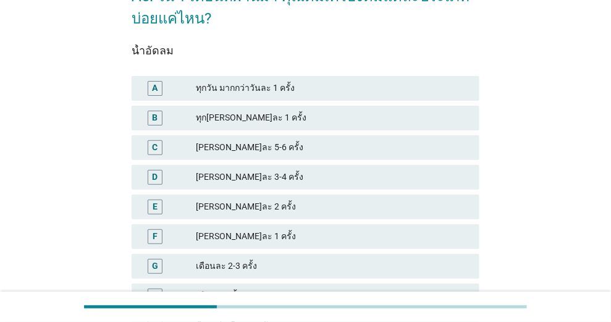
click at [155, 173] on div "D" at bounding box center [155, 176] width 6 height 13
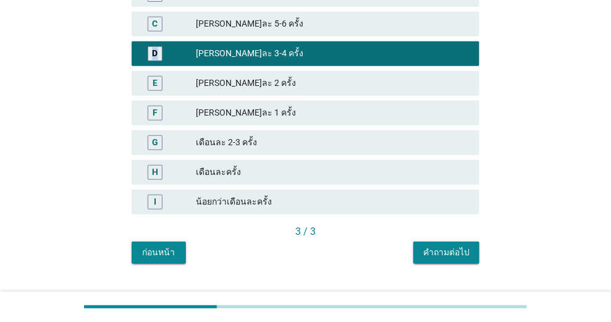
scroll to position [232, 0]
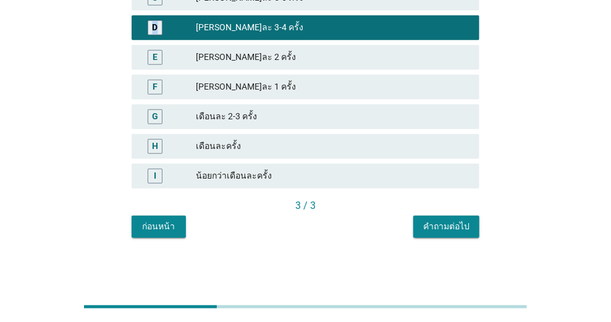
click at [445, 223] on div "คำถามต่อไป" at bounding box center [446, 226] width 46 height 13
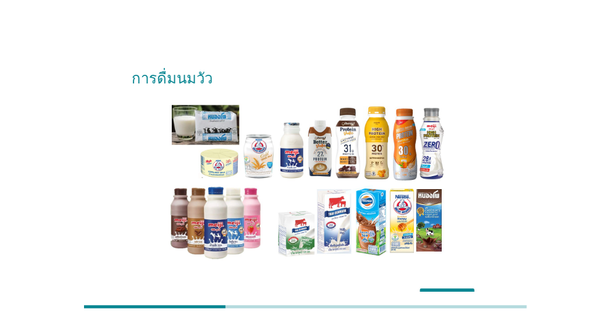
scroll to position [77, 0]
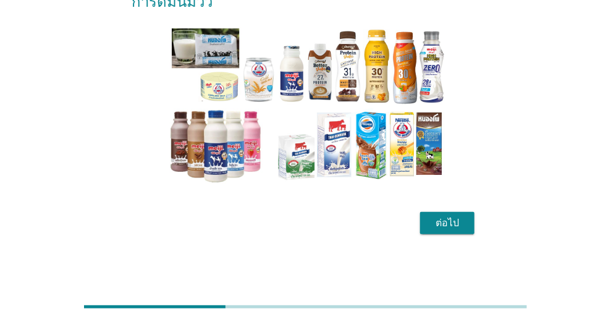
click at [448, 223] on div "ต่อไป" at bounding box center [447, 222] width 35 height 15
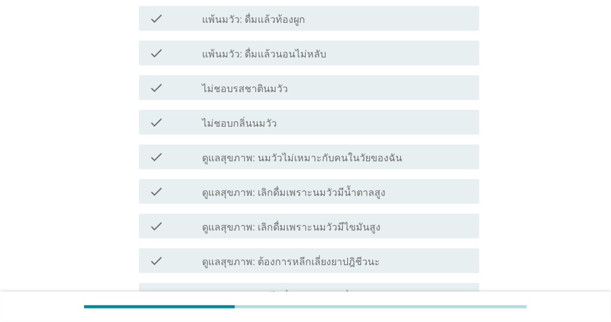
scroll to position [288, 0]
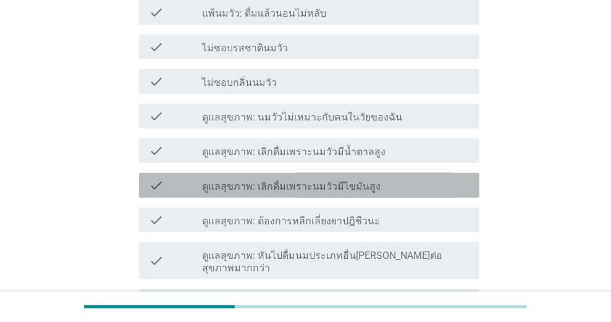
click at [335, 186] on label "ดูแลสุขภาพ: เลิกดื่มเพราะนมวัวมีไขมันสูง" at bounding box center [291, 186] width 178 height 12
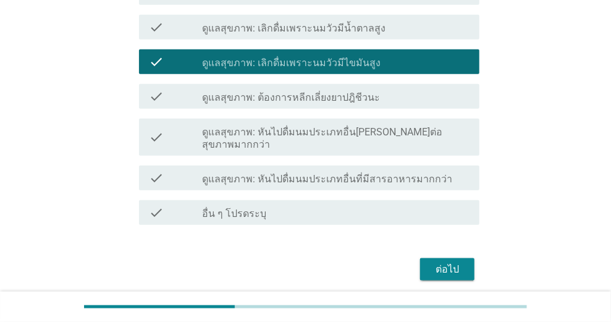
scroll to position [445, 0]
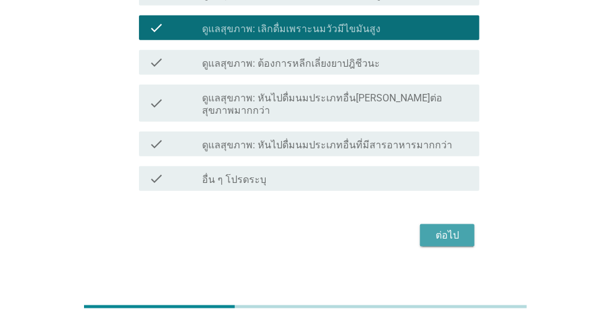
click at [453, 228] on div "ต่อไป" at bounding box center [447, 235] width 35 height 15
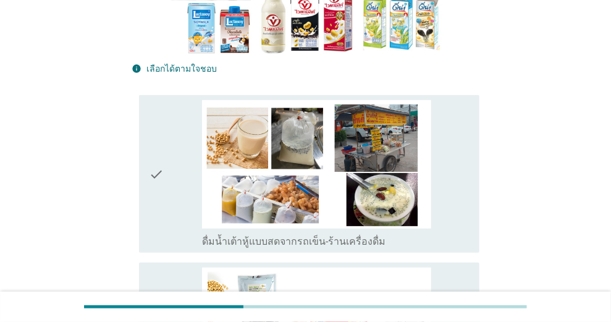
scroll to position [288, 0]
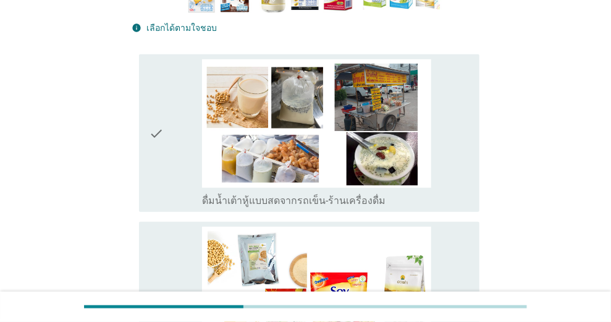
click at [159, 133] on icon "check" at bounding box center [156, 133] width 15 height 148
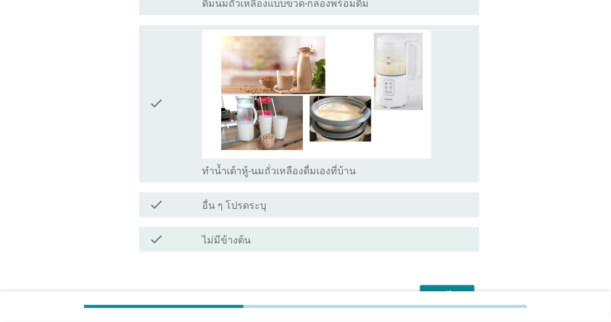
scroll to position [1029, 0]
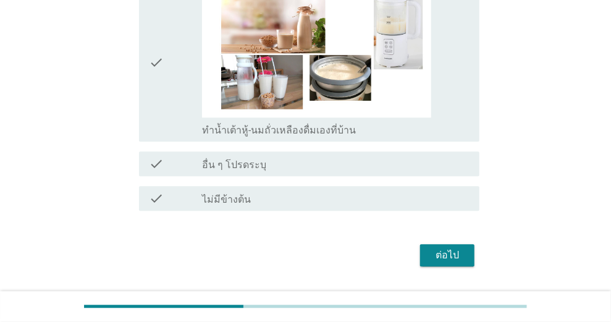
click at [450, 248] on div "ต่อไป" at bounding box center [447, 255] width 35 height 15
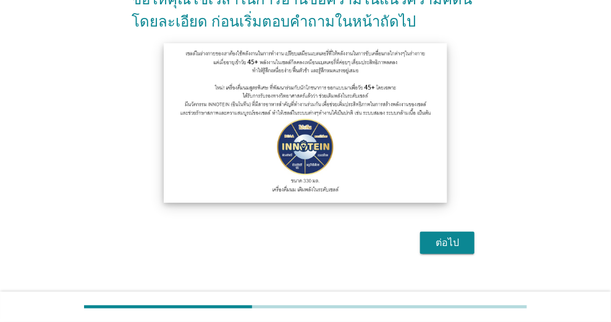
scroll to position [164, 0]
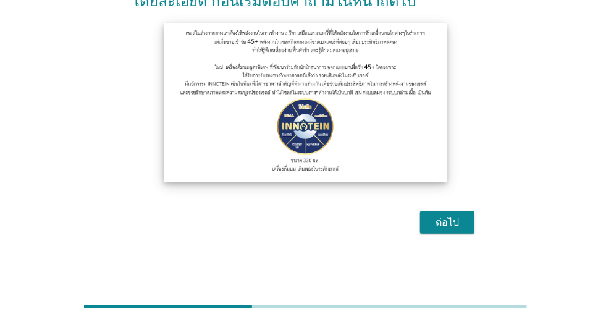
click at [288, 93] on img at bounding box center [305, 102] width 283 height 159
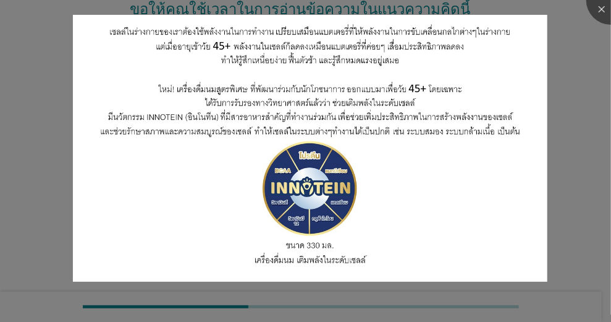
click at [582, 164] on div at bounding box center [305, 161] width 611 height 322
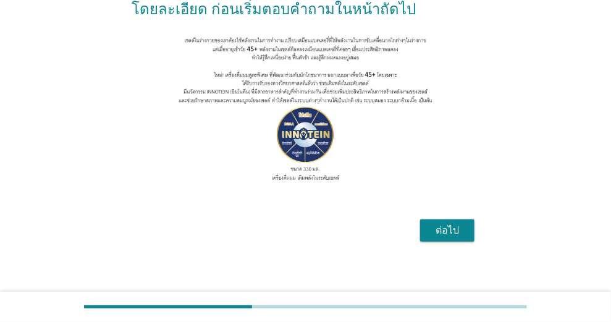
click at [445, 238] on div "ต่อไป" at bounding box center [447, 230] width 35 height 15
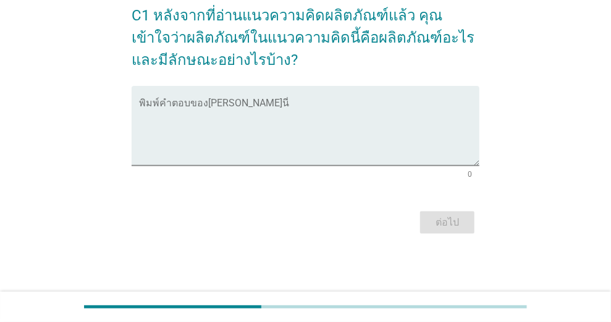
scroll to position [0, 0]
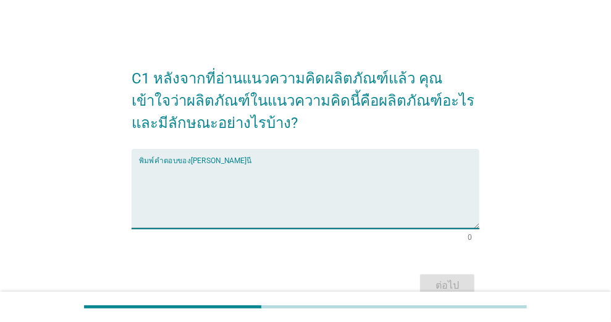
click at [326, 171] on textarea "พิมพ์คำตอบของคุณ ที่นี่" at bounding box center [309, 196] width 340 height 65
type textarea "g"
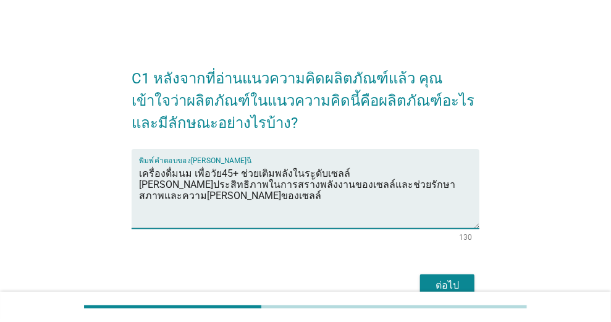
type textarea "เครื่องดื่มนม เพื่อวัย45+ ช่วยเติมพลังในระดับเซลล์ [PERSON_NAME]ประสิทธิภาพในกา…"
click at [443, 278] on div "ต่อไป" at bounding box center [447, 285] width 35 height 15
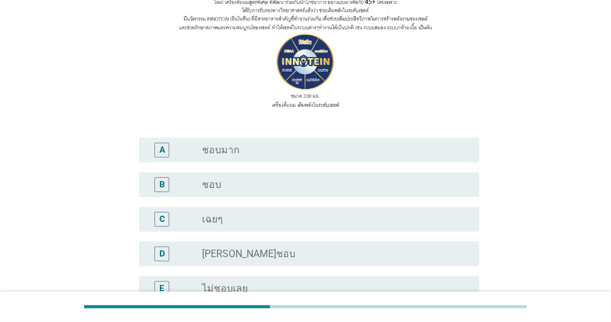
scroll to position [206, 0]
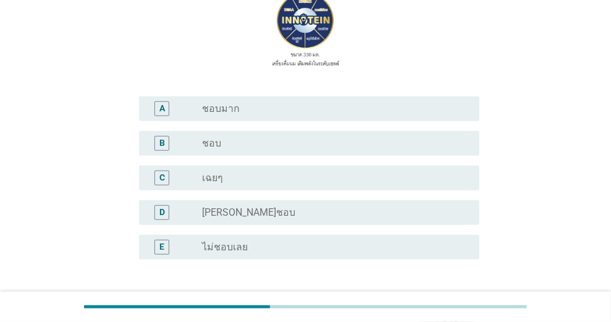
click at [285, 133] on div "B radio_button_unchecked ชอบ" at bounding box center [309, 143] width 340 height 25
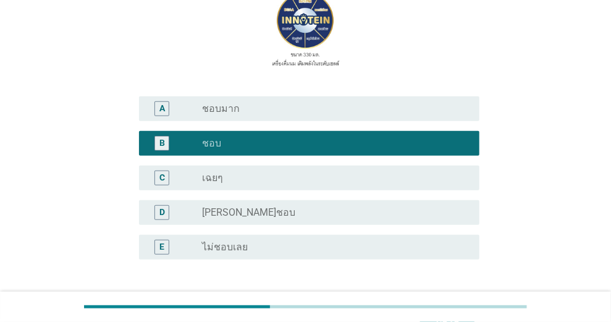
scroll to position [302, 0]
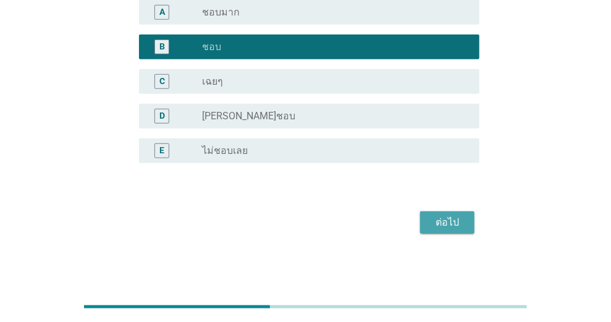
click at [433, 221] on div "ต่อไป" at bounding box center [447, 222] width 35 height 15
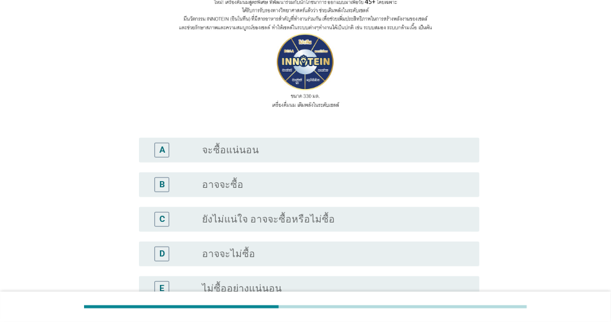
scroll to position [206, 0]
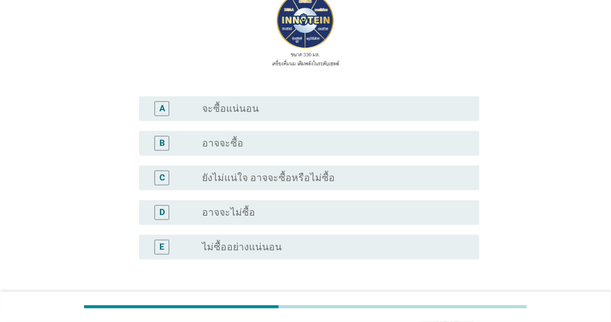
click at [290, 143] on div "radio_button_unchecked อาจจะซื้อ" at bounding box center [330, 143] width 257 height 12
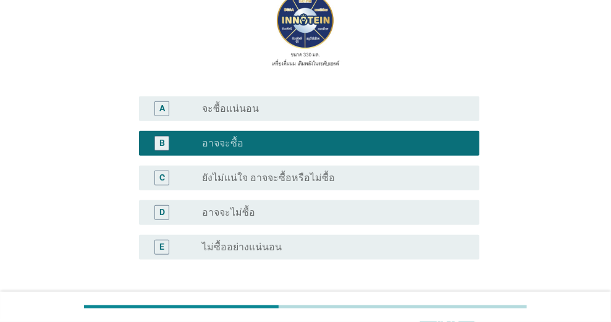
scroll to position [288, 0]
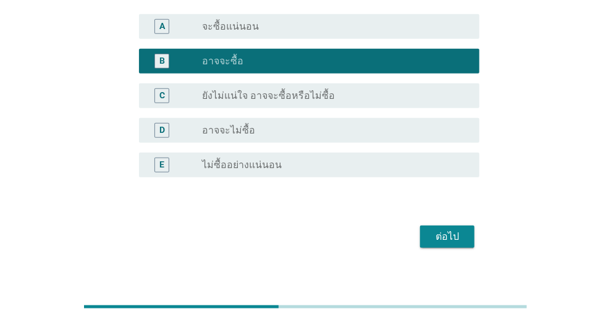
click at [438, 238] on div "ต่อไป" at bounding box center [447, 236] width 35 height 15
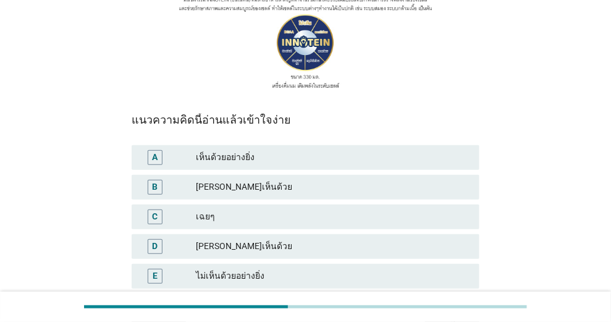
scroll to position [247, 0]
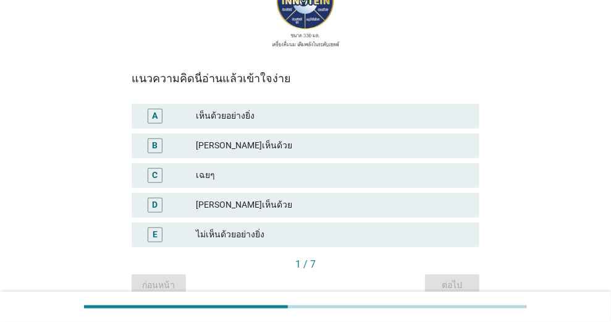
click at [288, 138] on div "[PERSON_NAME]เห็นด้วย" at bounding box center [332, 145] width 273 height 15
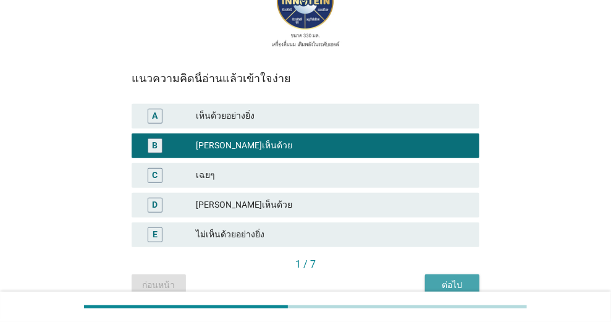
click at [453, 278] on div "ต่อไป" at bounding box center [452, 284] width 35 height 13
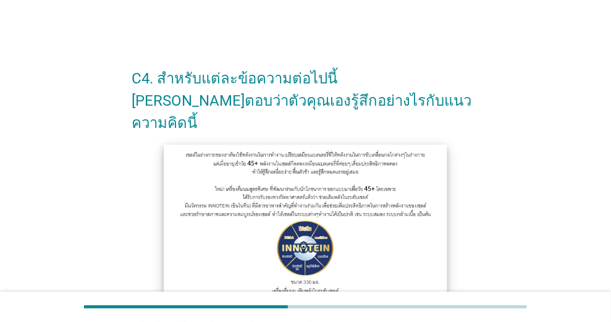
scroll to position [206, 0]
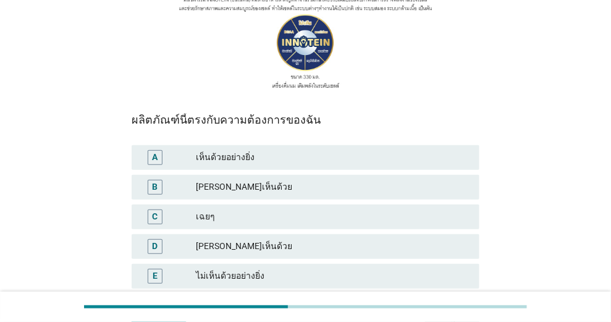
click at [266, 180] on div "[PERSON_NAME]เห็นด้วย" at bounding box center [332, 187] width 273 height 15
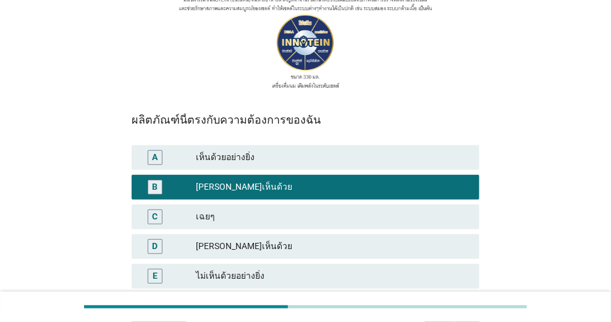
scroll to position [283, 0]
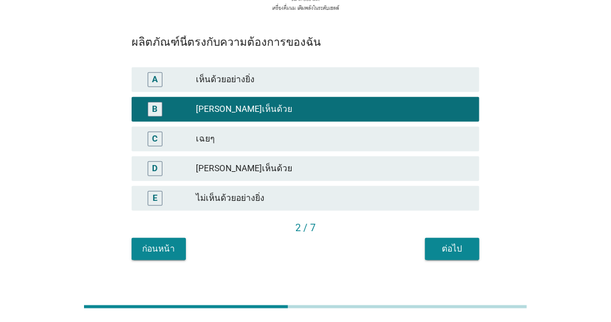
click at [436, 242] on div "ต่อไป" at bounding box center [452, 248] width 35 height 13
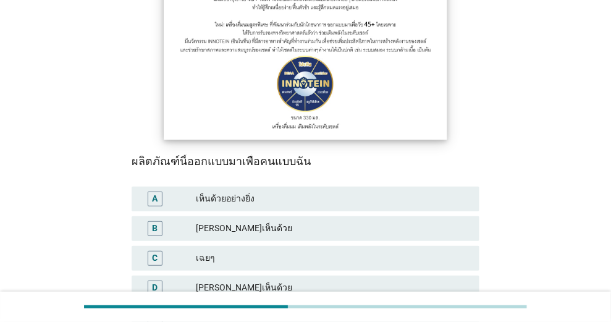
scroll to position [247, 0]
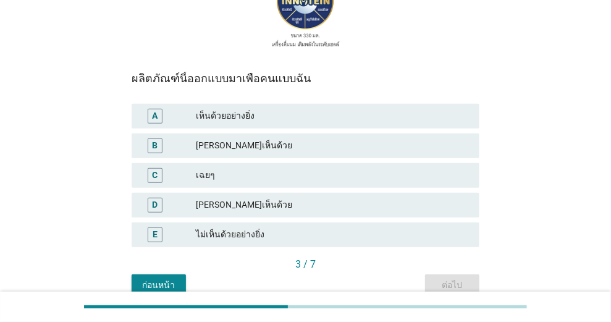
click at [325, 138] on div "[PERSON_NAME]เห็นด้วย" at bounding box center [332, 145] width 273 height 15
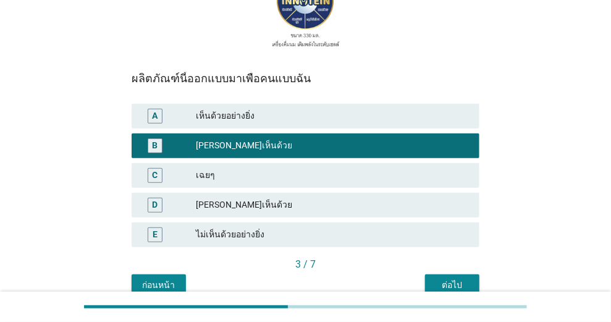
click at [461, 278] on div "ต่อไป" at bounding box center [452, 284] width 35 height 13
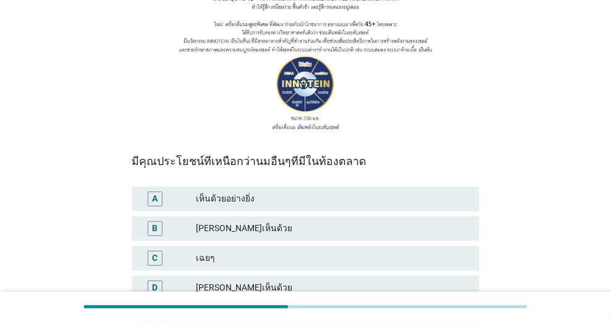
scroll to position [206, 0]
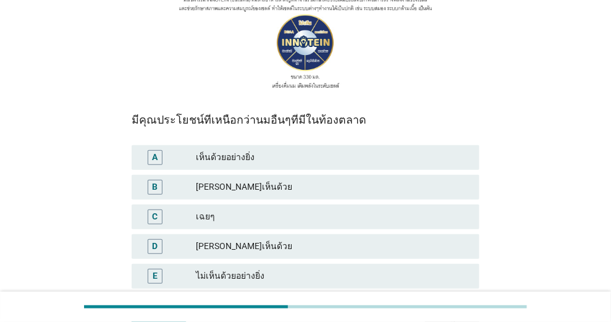
click at [344, 209] on div "เฉยๆ" at bounding box center [332, 216] width 273 height 15
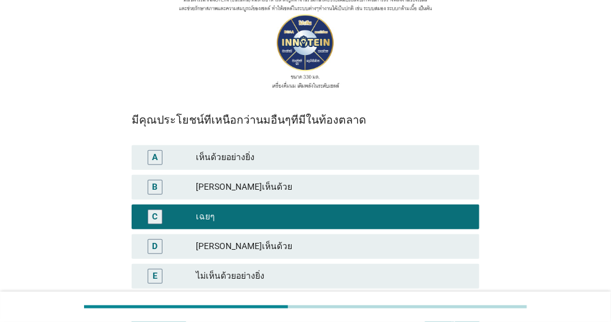
scroll to position [283, 0]
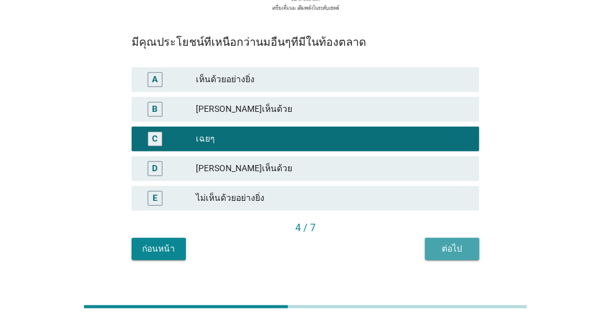
click at [448, 242] on div "ต่อไป" at bounding box center [452, 248] width 35 height 13
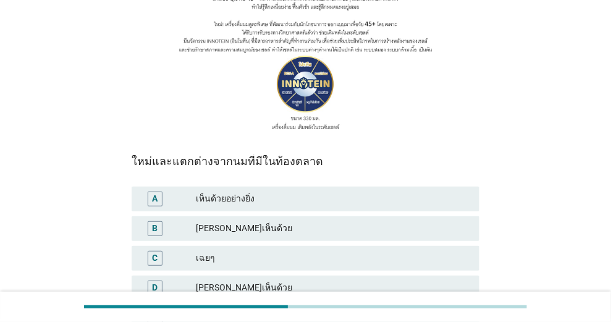
scroll to position [206, 0]
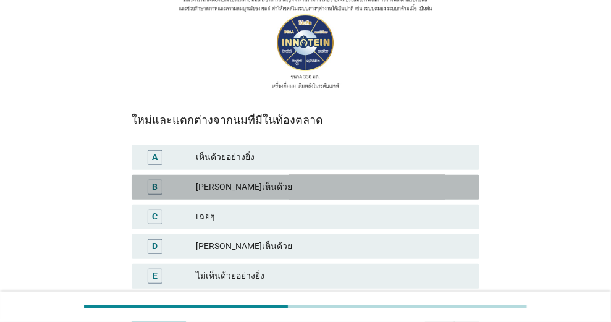
click at [363, 180] on div "[PERSON_NAME]เห็นด้วย" at bounding box center [332, 187] width 273 height 15
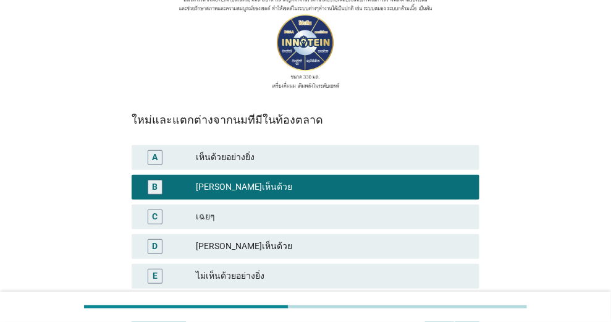
scroll to position [283, 0]
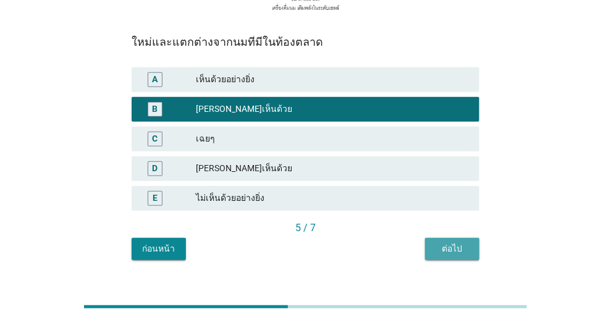
click at [453, 242] on div "ต่อไป" at bounding box center [452, 248] width 35 height 13
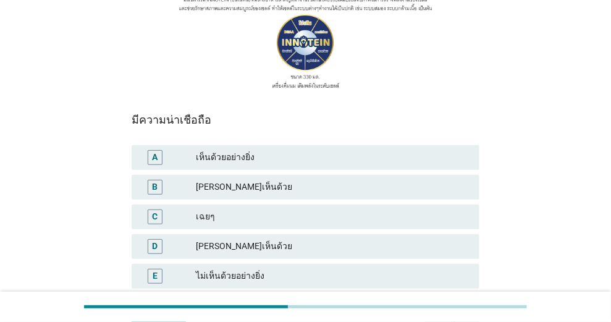
scroll to position [247, 0]
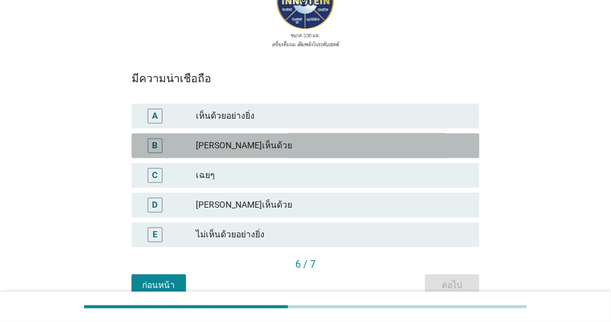
click at [356, 138] on div "[PERSON_NAME]เห็นด้วย" at bounding box center [332, 145] width 273 height 15
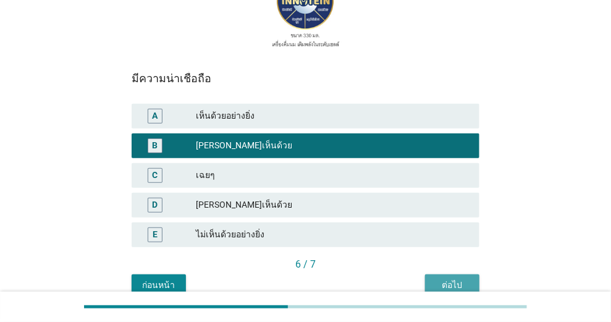
click at [457, 278] on div "ต่อไป" at bounding box center [452, 284] width 35 height 13
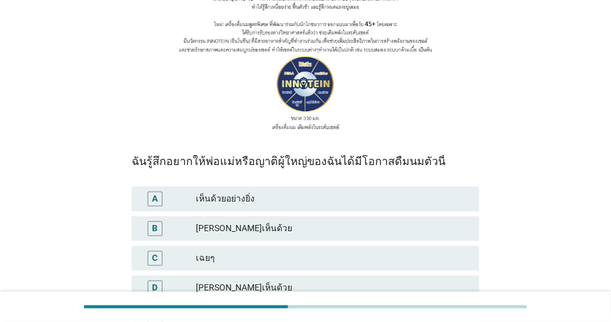
scroll to position [206, 0]
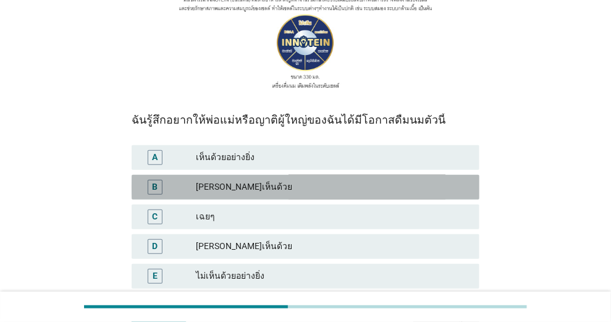
click at [333, 180] on div "[PERSON_NAME]เห็นด้วย" at bounding box center [332, 187] width 273 height 15
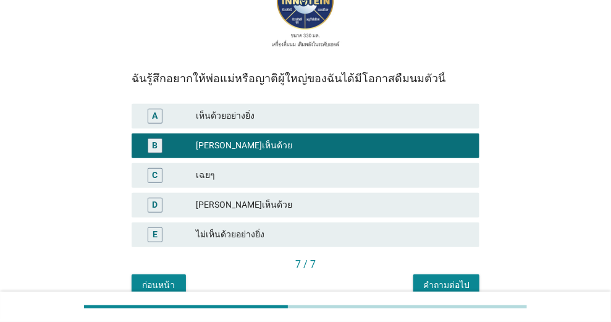
scroll to position [283, 0]
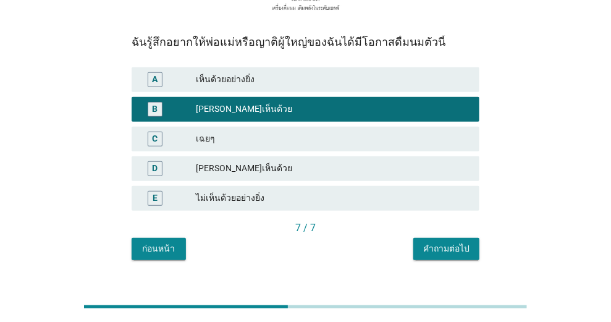
click at [457, 242] on div "คำถามต่อไป" at bounding box center [446, 248] width 46 height 13
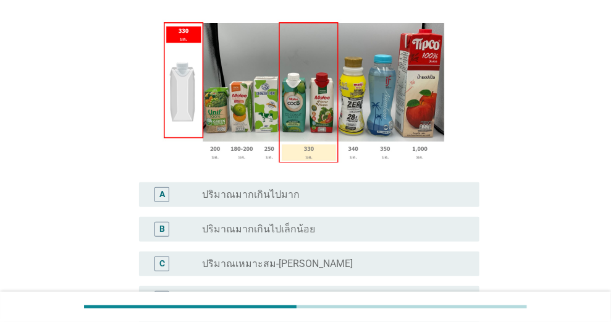
scroll to position [206, 0]
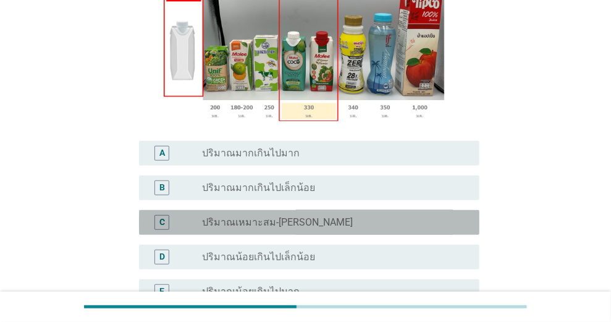
drag, startPoint x: 321, startPoint y: 220, endPoint x: 353, endPoint y: 223, distance: 32.3
click at [321, 219] on div "radio_button_unchecked ปริมาณเหมาะสม-[PERSON_NAME]" at bounding box center [330, 222] width 257 height 12
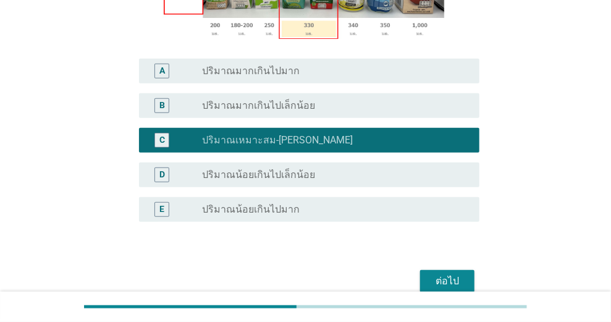
scroll to position [346, 0]
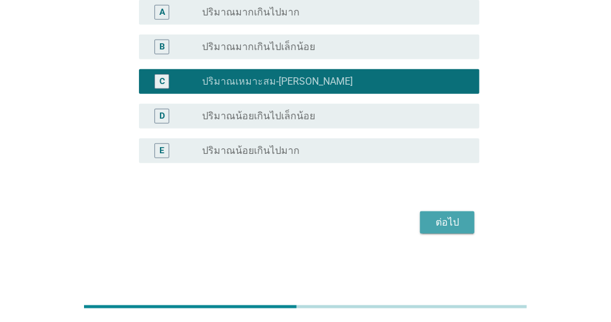
click at [441, 222] on div "ต่อไป" at bounding box center [447, 222] width 35 height 15
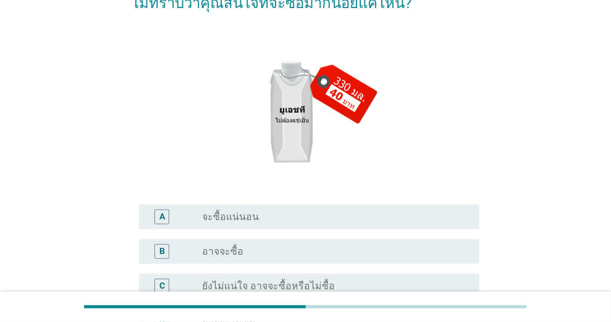
scroll to position [206, 0]
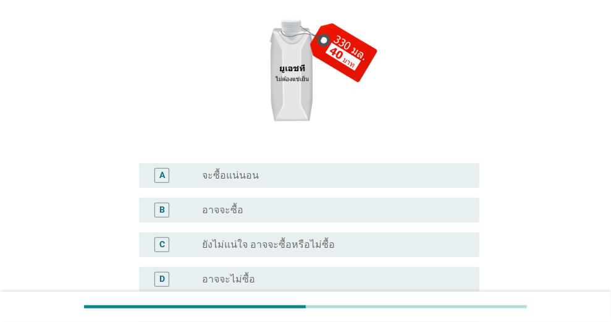
click at [326, 174] on div "radio_button_unchecked จะซื้อแน่นอน" at bounding box center [330, 175] width 257 height 12
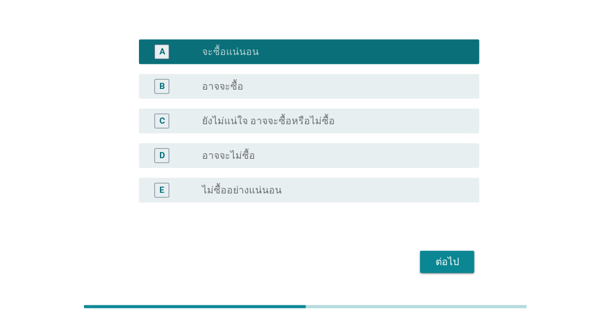
scroll to position [368, 0]
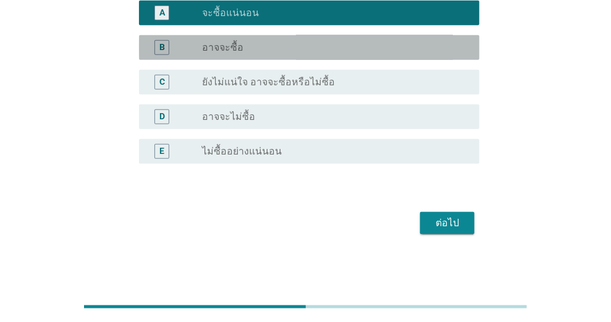
click at [308, 49] on div "radio_button_unchecked อาจจะซื้อ" at bounding box center [330, 47] width 257 height 12
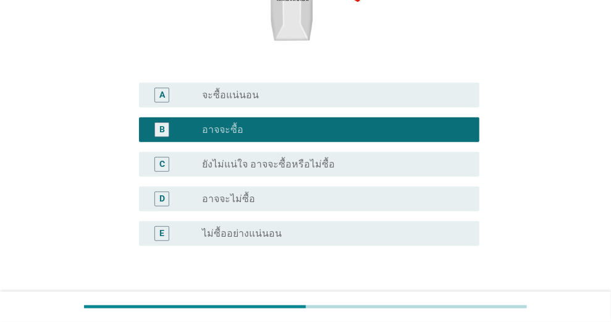
scroll to position [327, 0]
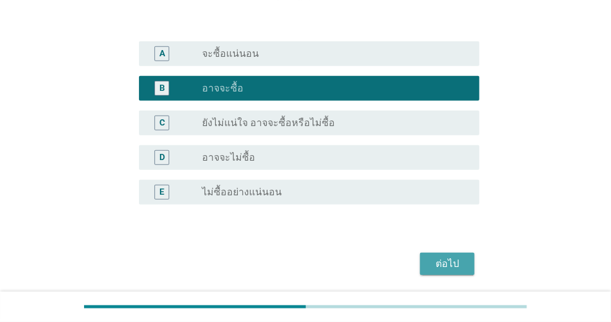
click at [451, 262] on div "ต่อไป" at bounding box center [447, 263] width 35 height 15
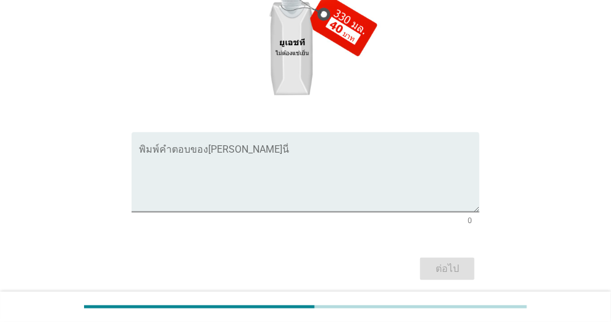
scroll to position [206, 0]
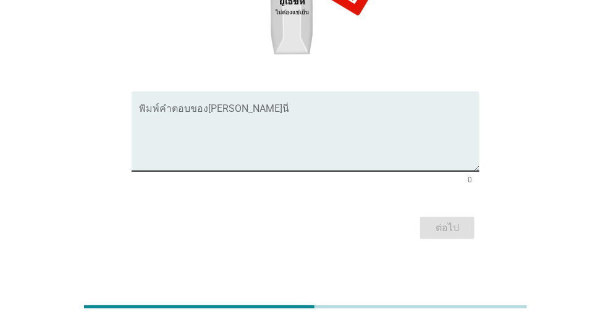
click at [346, 114] on textarea "พิมพ์คำตอบของคุณ ที่นี่" at bounding box center [309, 138] width 340 height 65
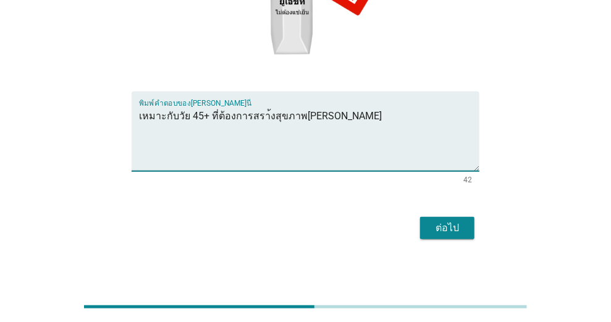
type textarea "เหมาะกับวัย 45+ ที่ต้องการสรา้งสุขภาพ[PERSON_NAME]"
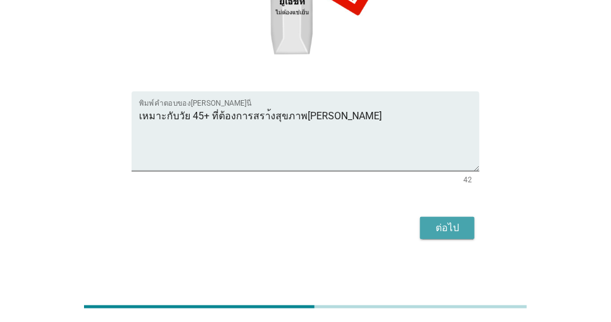
click at [450, 219] on button "ต่อไป" at bounding box center [447, 228] width 54 height 22
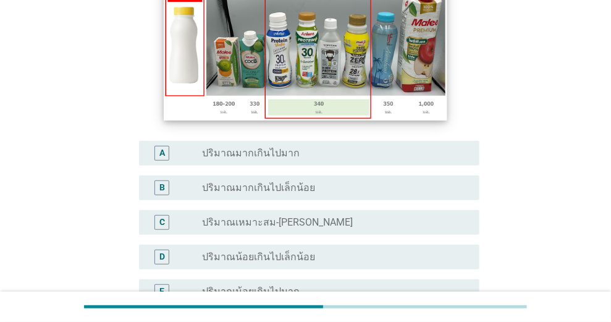
scroll to position [247, 0]
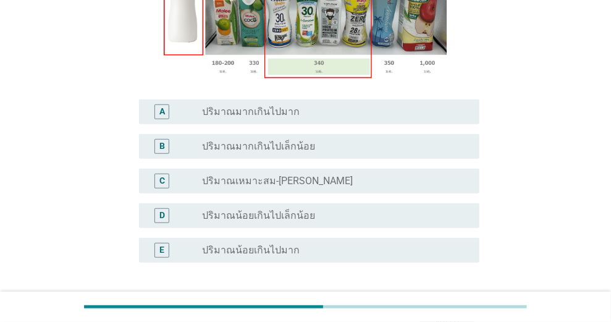
click at [342, 177] on div "radio_button_unchecked ปริมาณเหมาะสม-[PERSON_NAME]" at bounding box center [330, 181] width 257 height 12
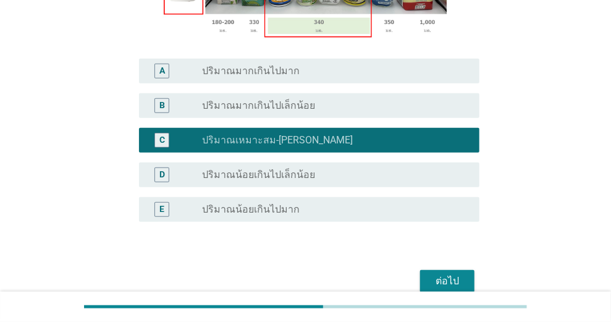
scroll to position [346, 0]
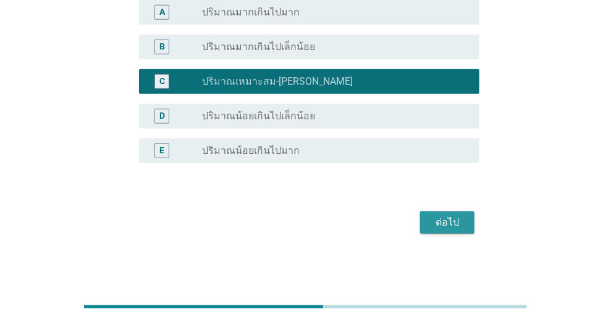
click at [443, 219] on div "ต่อไป" at bounding box center [447, 222] width 35 height 15
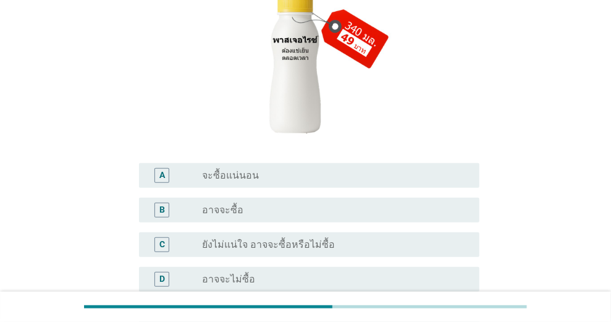
scroll to position [247, 0]
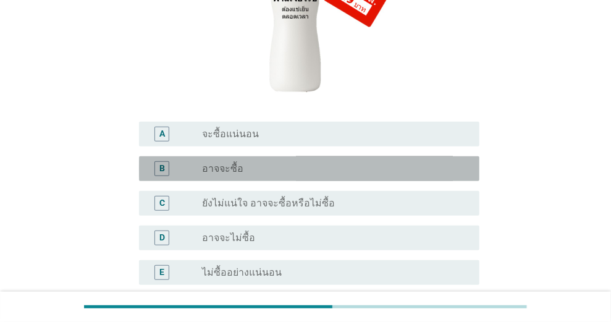
click at [340, 157] on div "B radio_button_unchecked อาจจะซื้อ" at bounding box center [309, 168] width 340 height 25
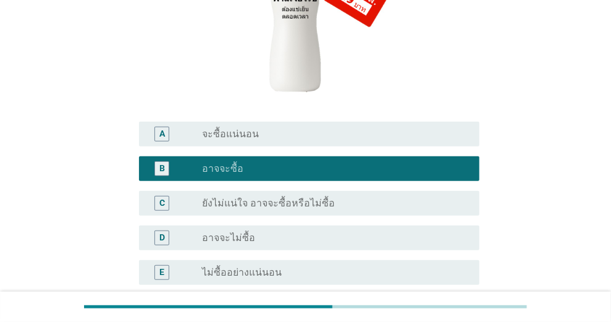
scroll to position [329, 0]
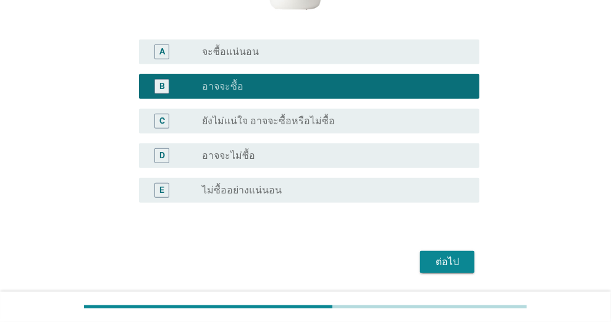
click at [466, 256] on button "ต่อไป" at bounding box center [447, 262] width 54 height 22
click at [466, 256] on div "ต่อไป" at bounding box center [306, 262] width 348 height 30
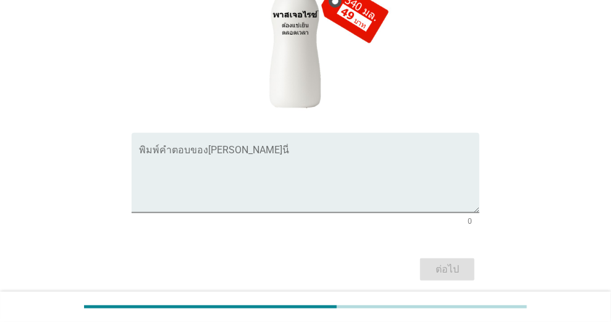
scroll to position [206, 0]
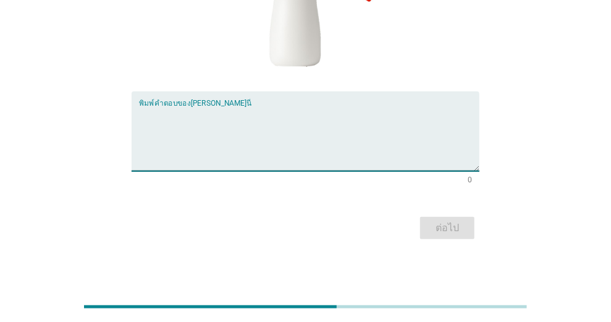
click at [328, 117] on textarea "พิมพ์คำตอบของคุณ ที่นี่" at bounding box center [309, 138] width 340 height 65
type textarea "เหมาะสมกับวัย"
click at [451, 223] on div "ต่อไป" at bounding box center [447, 227] width 35 height 15
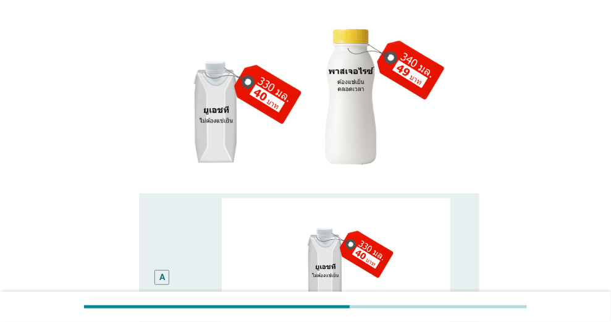
scroll to position [217, 0]
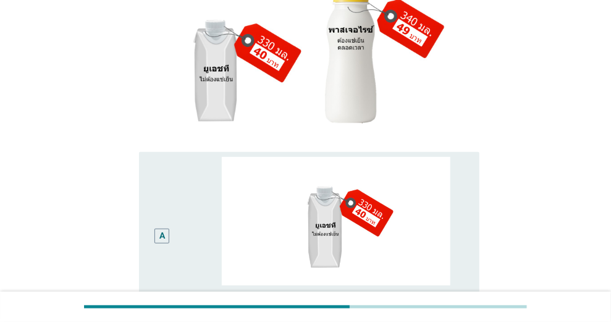
click at [168, 228] on div "A" at bounding box center [161, 235] width 15 height 15
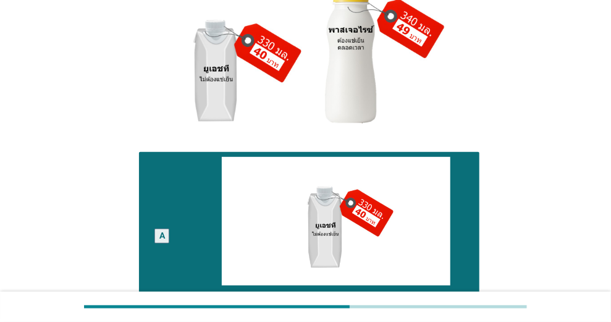
scroll to position [464, 0]
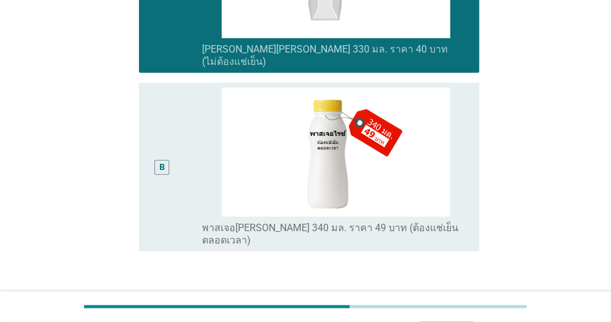
click at [437, 303] on div "ต่อไป" at bounding box center [447, 310] width 35 height 15
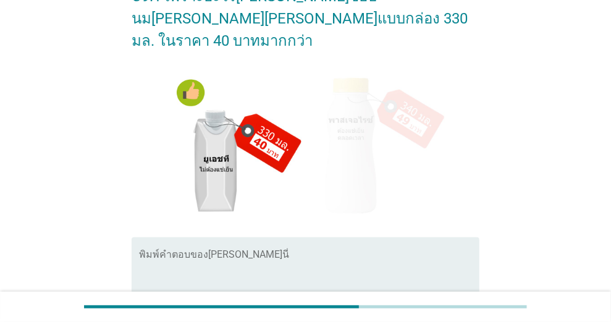
scroll to position [123, 0]
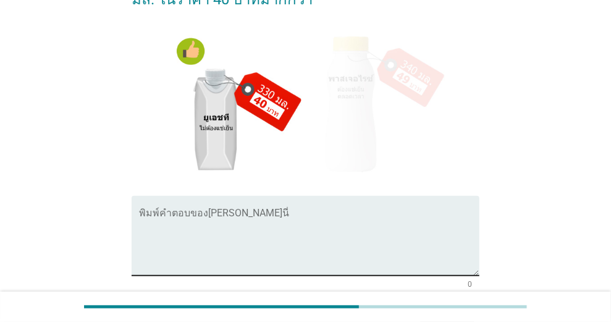
click at [371, 211] on textarea "พิมพ์คำตอบของคุณ ที่นี่" at bounding box center [309, 243] width 340 height 65
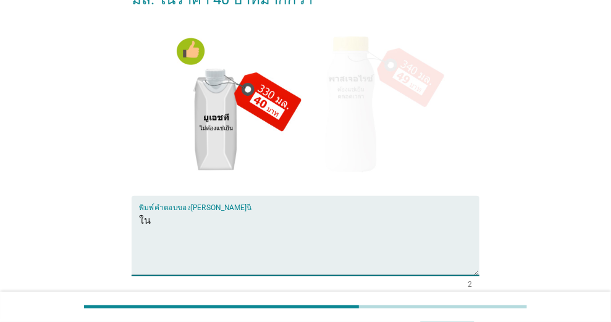
type textarea "ใ"
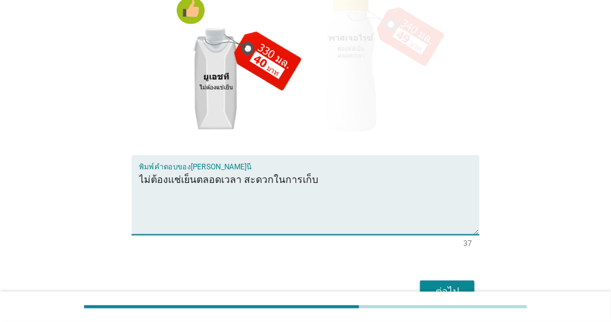
scroll to position [206, 0]
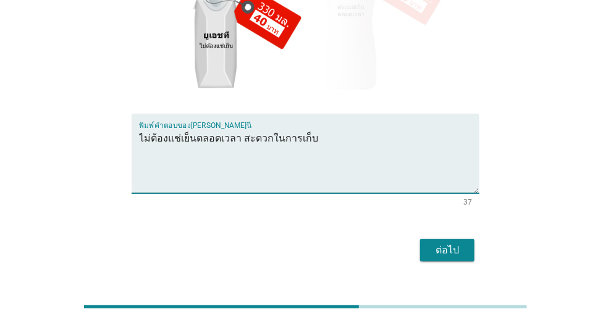
type textarea "ไม่ต้องแช่เย็นตลอดเวลา สะดวกในการเก็บ"
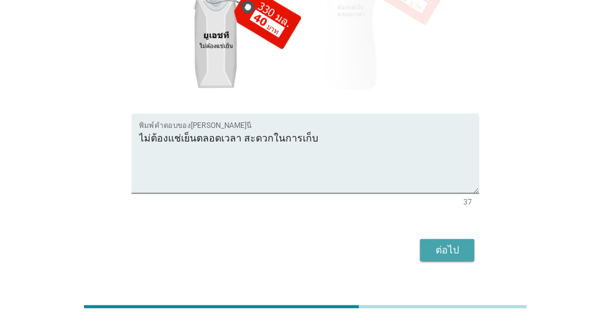
click at [459, 243] on div "ต่อไป" at bounding box center [447, 250] width 35 height 15
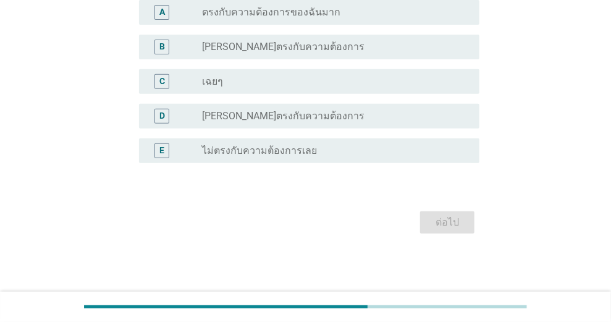
scroll to position [0, 0]
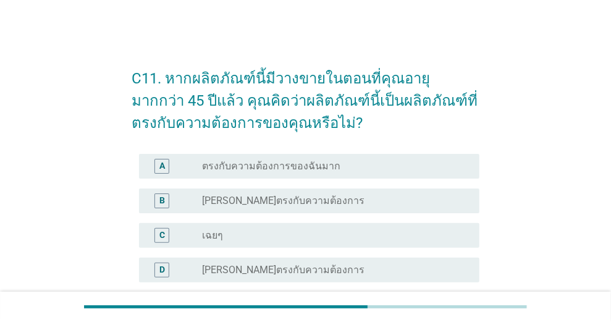
click at [305, 200] on label "[PERSON_NAME]ตรงกับความต้องการ" at bounding box center [283, 200] width 162 height 12
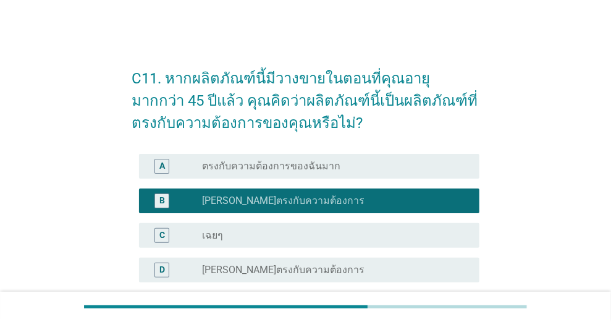
scroll to position [123, 0]
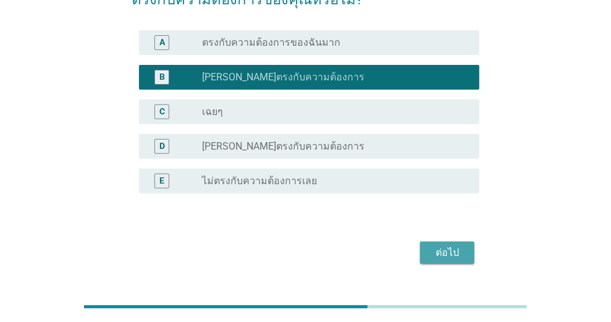
click at [448, 247] on div "ต่อไป" at bounding box center [447, 252] width 35 height 15
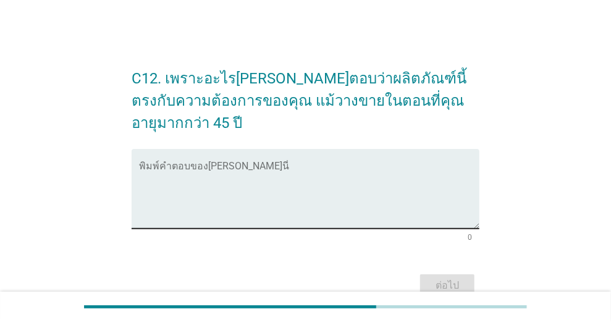
click at [348, 149] on div "พิมพ์คำตอบของ[PERSON_NAME]นี่" at bounding box center [309, 189] width 340 height 80
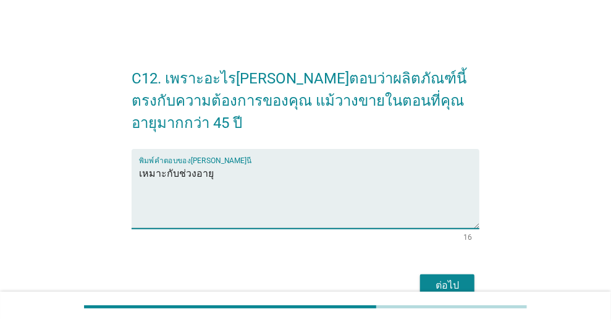
type textarea "เหมาะกับช่วงอายุ"
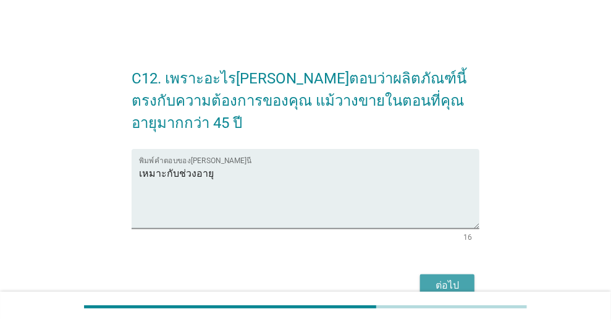
click at [446, 274] on button "ต่อไป" at bounding box center [447, 285] width 54 height 22
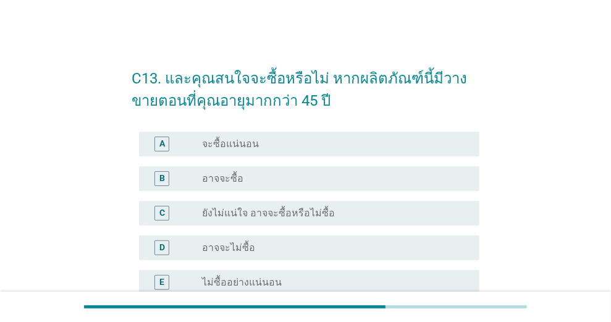
click at [354, 178] on div "radio_button_unchecked อาจจะซื้อ" at bounding box center [330, 178] width 257 height 12
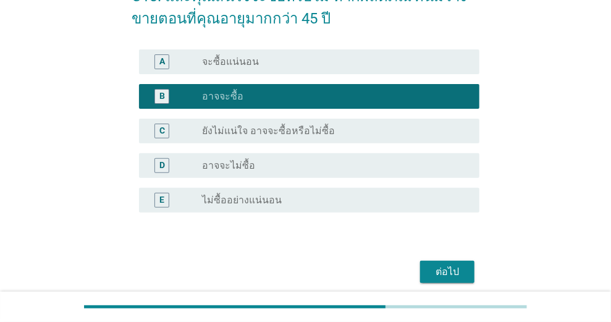
scroll to position [123, 0]
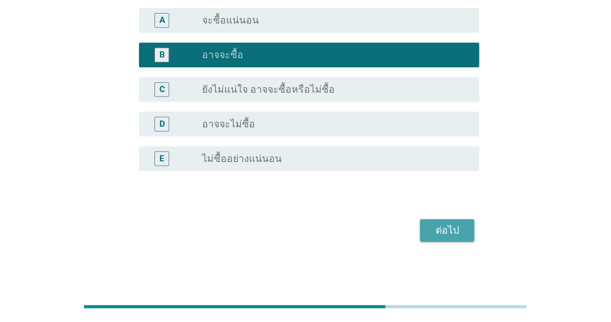
click at [448, 232] on div "ต่อไป" at bounding box center [447, 230] width 35 height 15
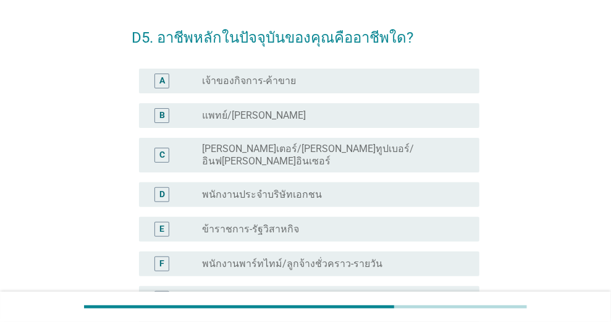
scroll to position [0, 0]
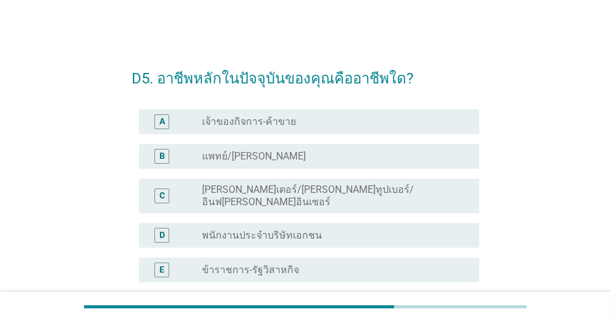
click at [348, 264] on div "radio_button_unchecked ข้าราชการ-รัฐวิสาหกิจ" at bounding box center [330, 270] width 257 height 12
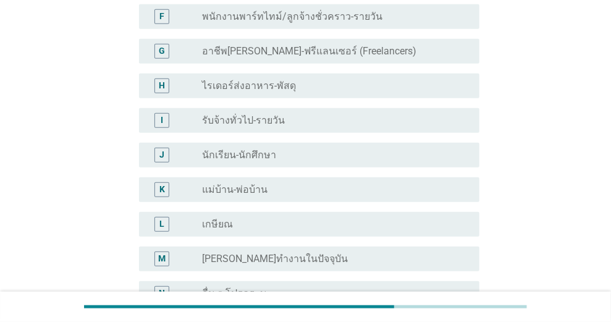
scroll to position [420, 0]
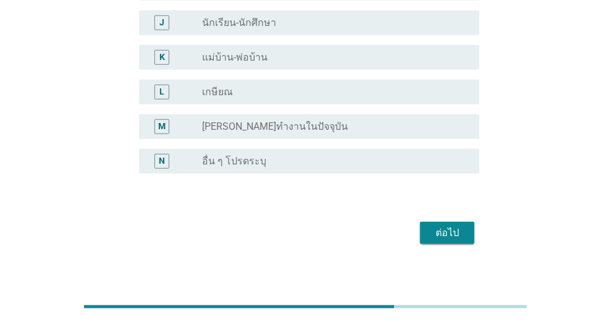
click at [428, 222] on button "ต่อไป" at bounding box center [447, 233] width 54 height 22
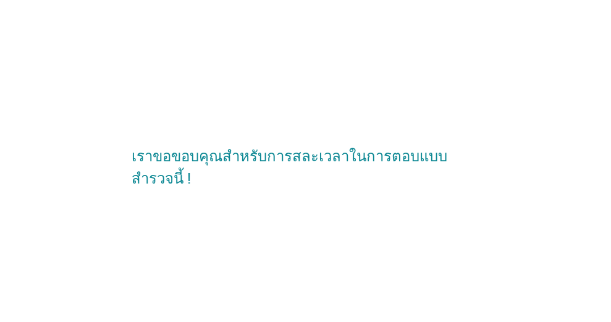
scroll to position [0, 0]
